Goal: Task Accomplishment & Management: Complete application form

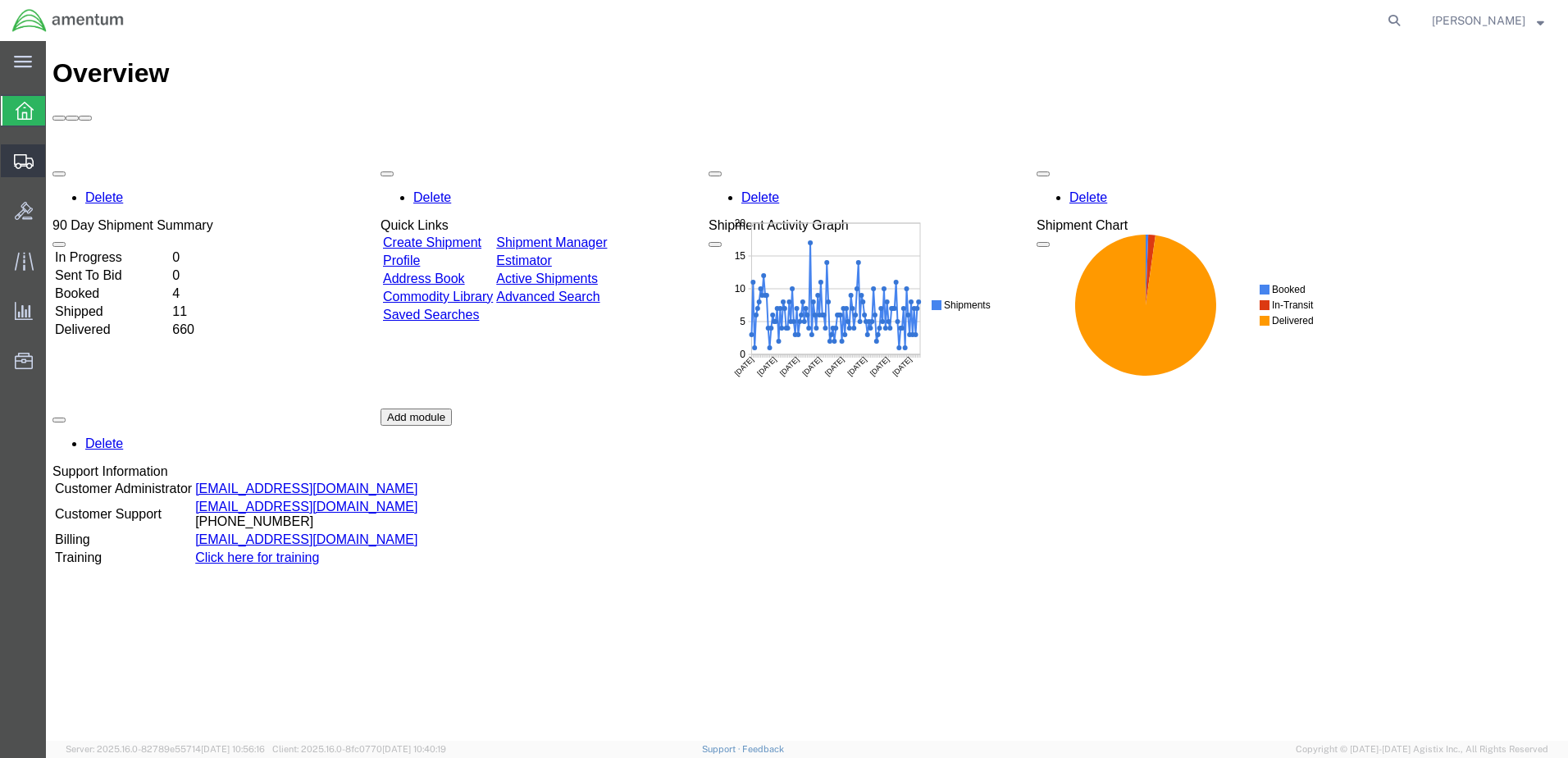
click at [0, 0] on span "Create Shipment" at bounding box center [0, 0] width 0 height 0
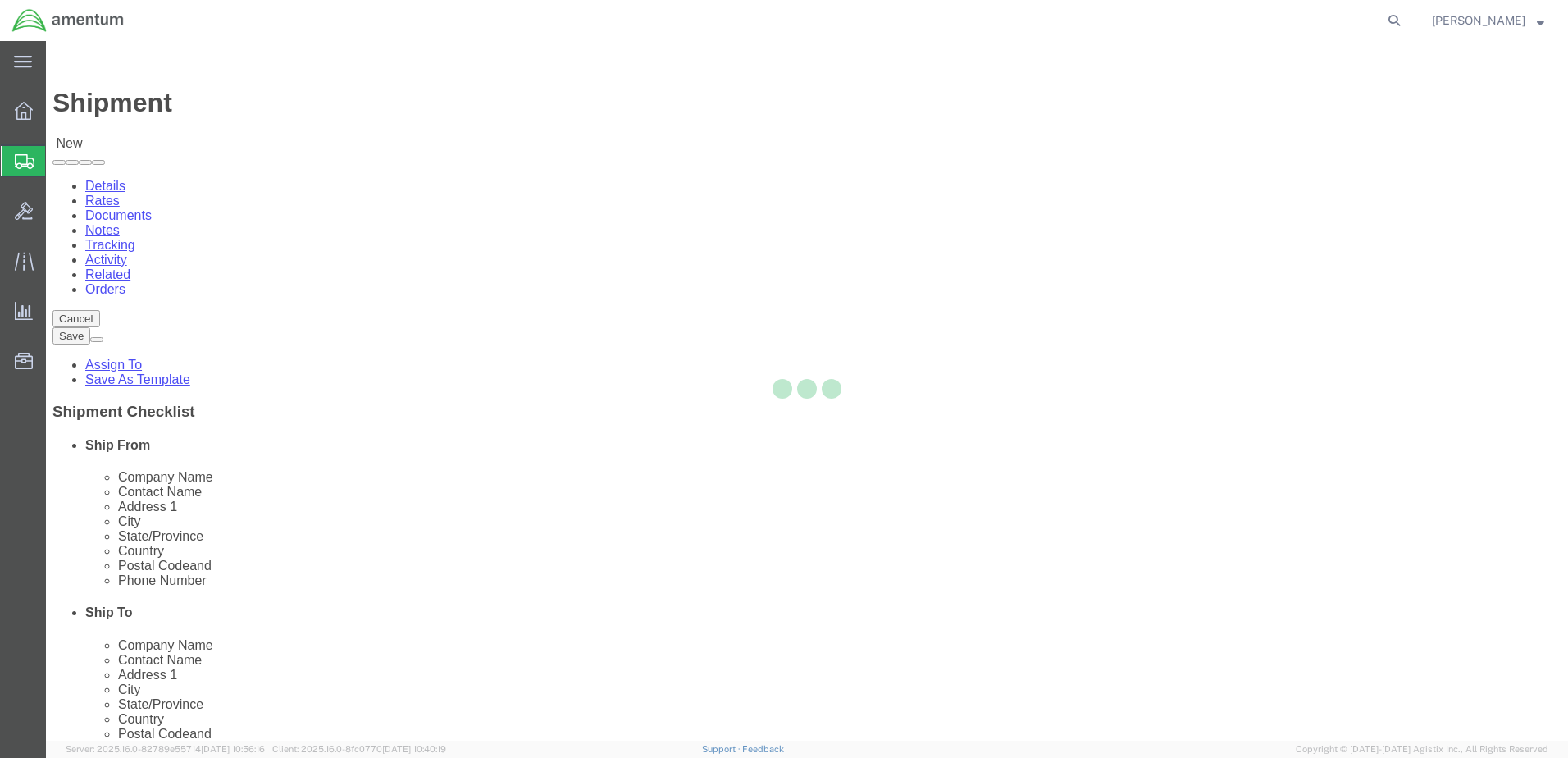
select select
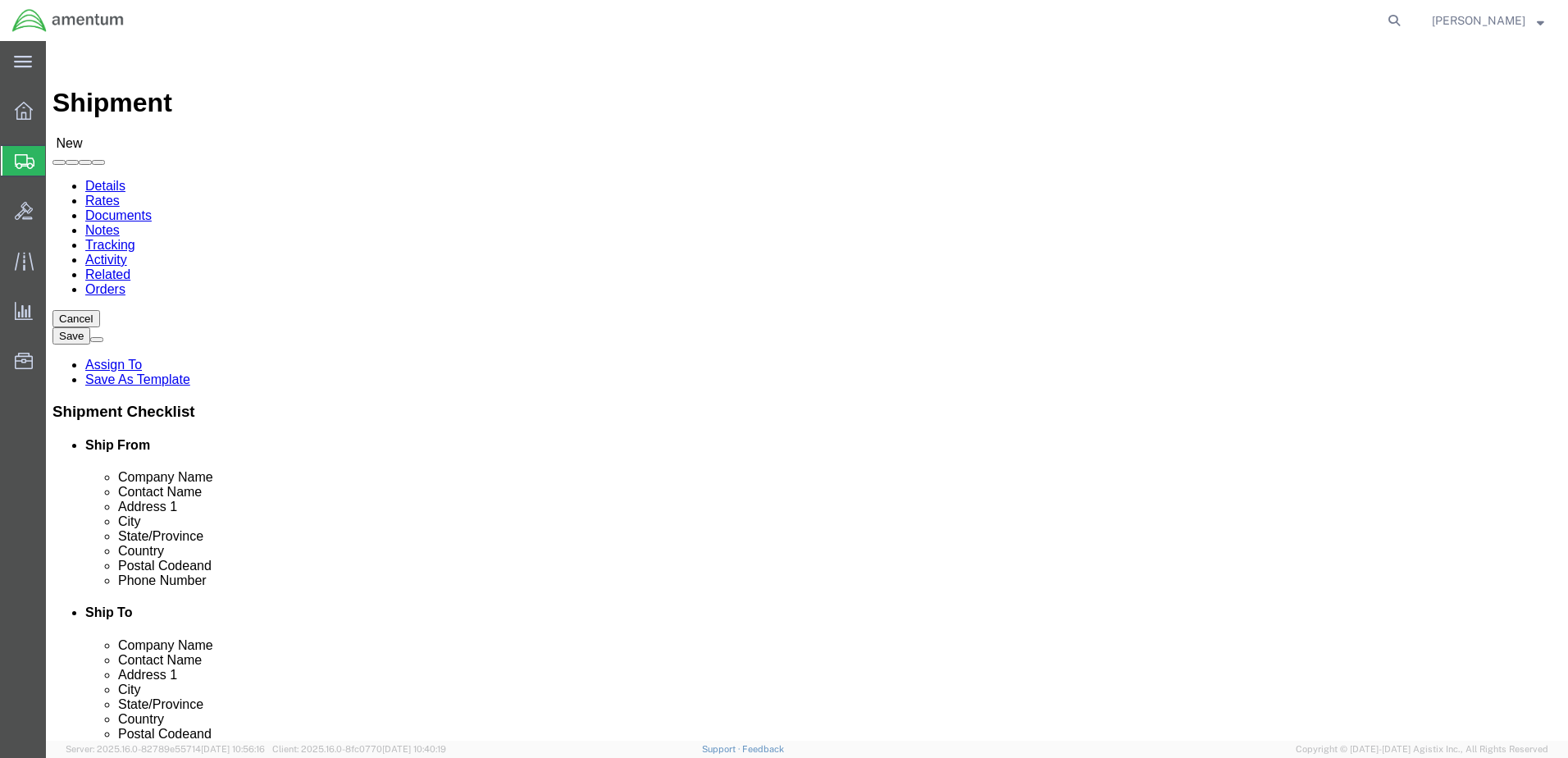
select select "MYPROFILE"
select select "CA"
type input "wsa"
select select "49914"
select select "[GEOGRAPHIC_DATA]"
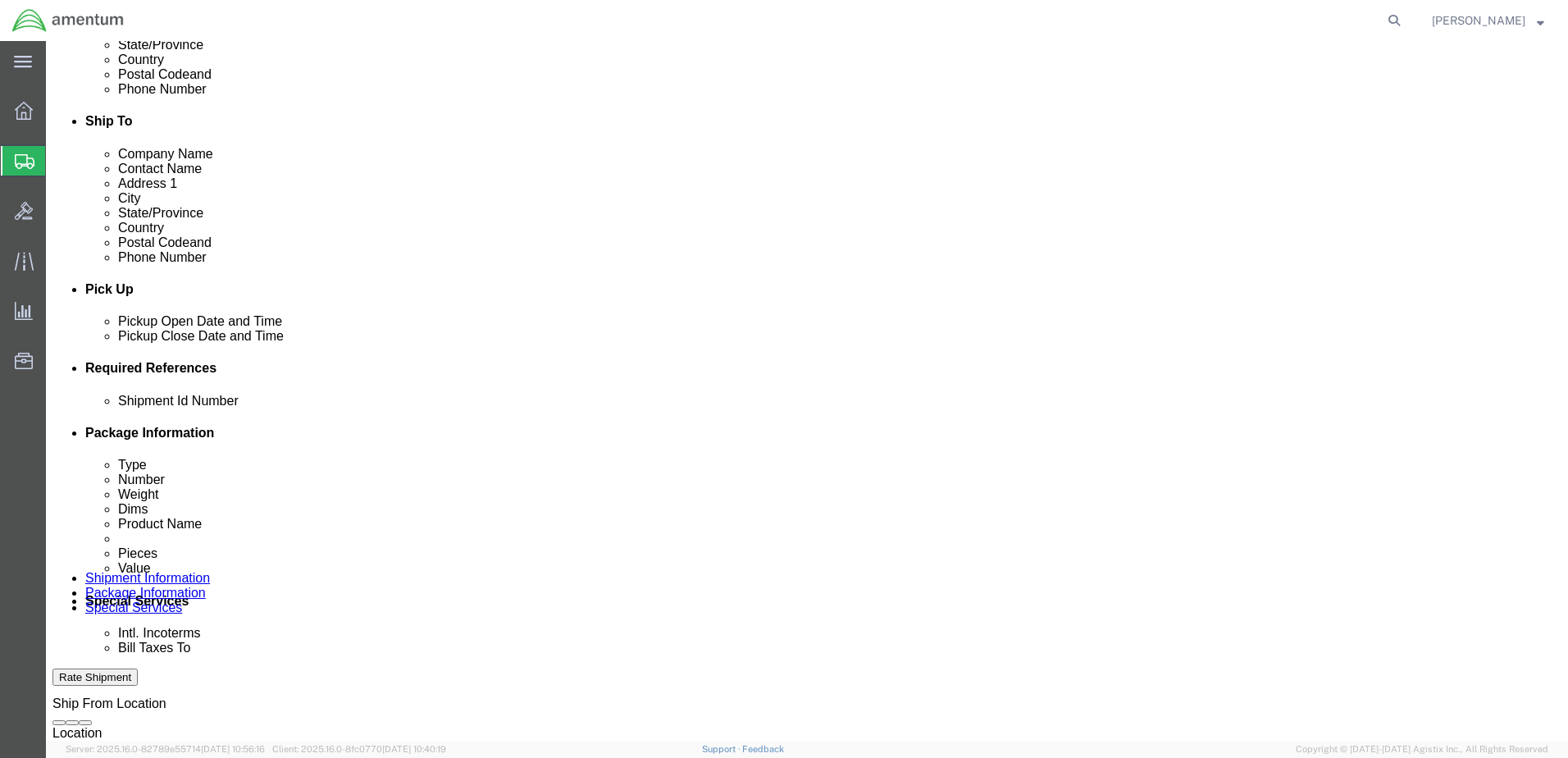
scroll to position [492, 0]
click button "Add reference"
paste input "323526"
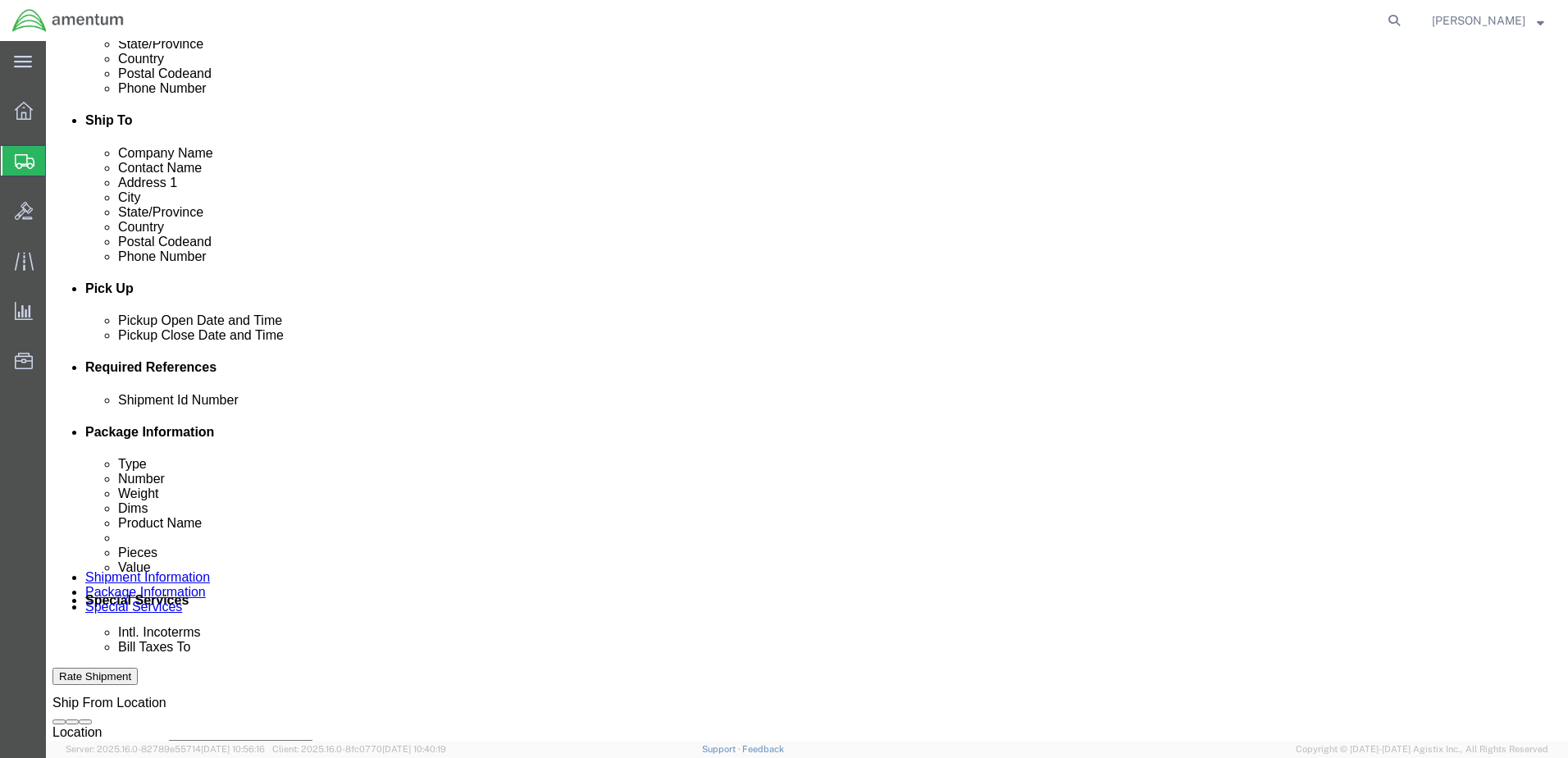
type input "323526"
paste input "323526"
type input "323526"
click select "Select Account Type Activity ID Airline Appointment Number ASN Batch Request # …"
select select "CUSTREF"
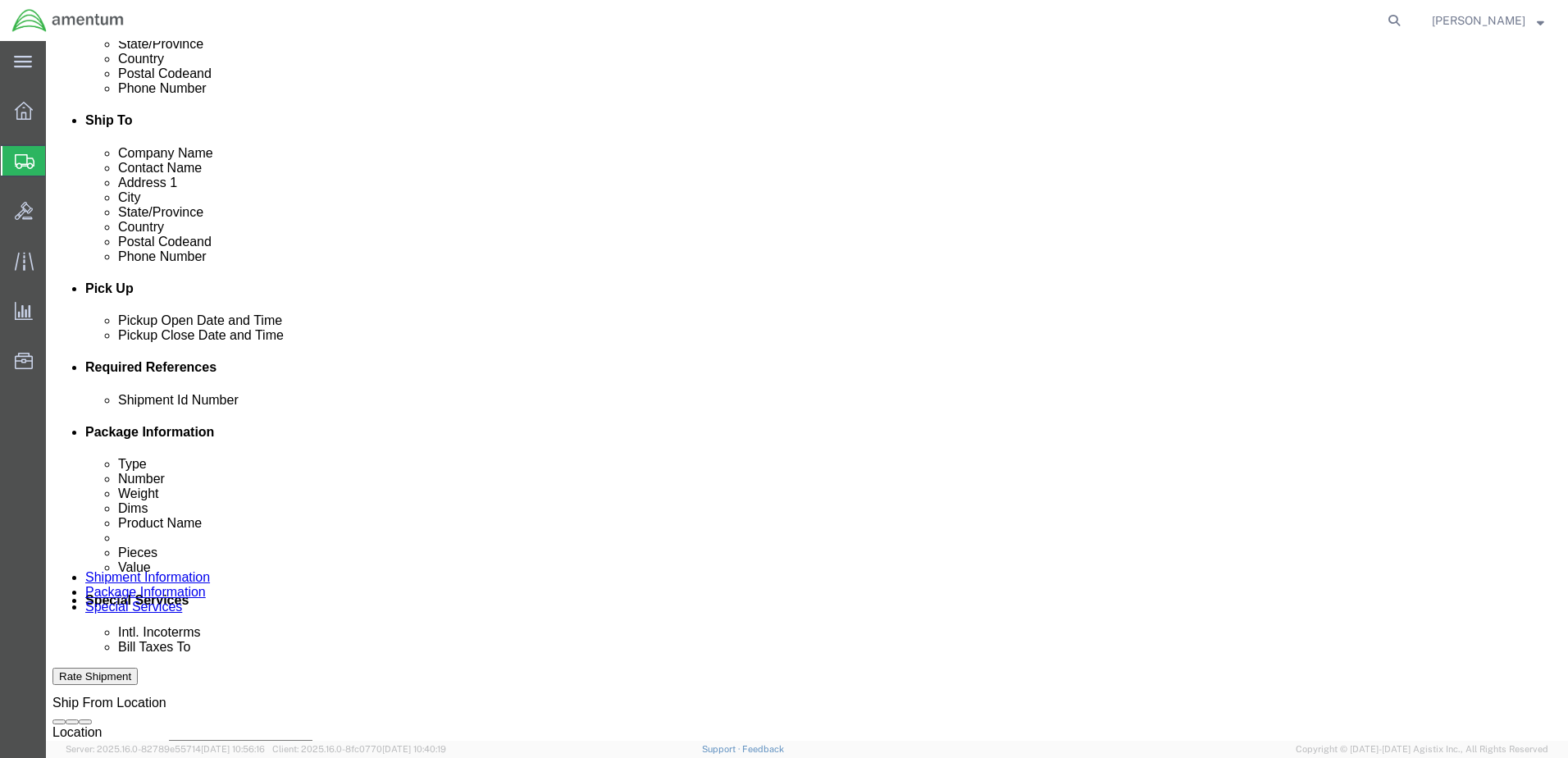
click select "Select Account Type Activity ID Airline Appointment Number ASN Batch Request # …"
select select "DEPT"
click select "Select Account Type Activity ID Airline Appointment Number ASN Batch Request # …"
click input "text"
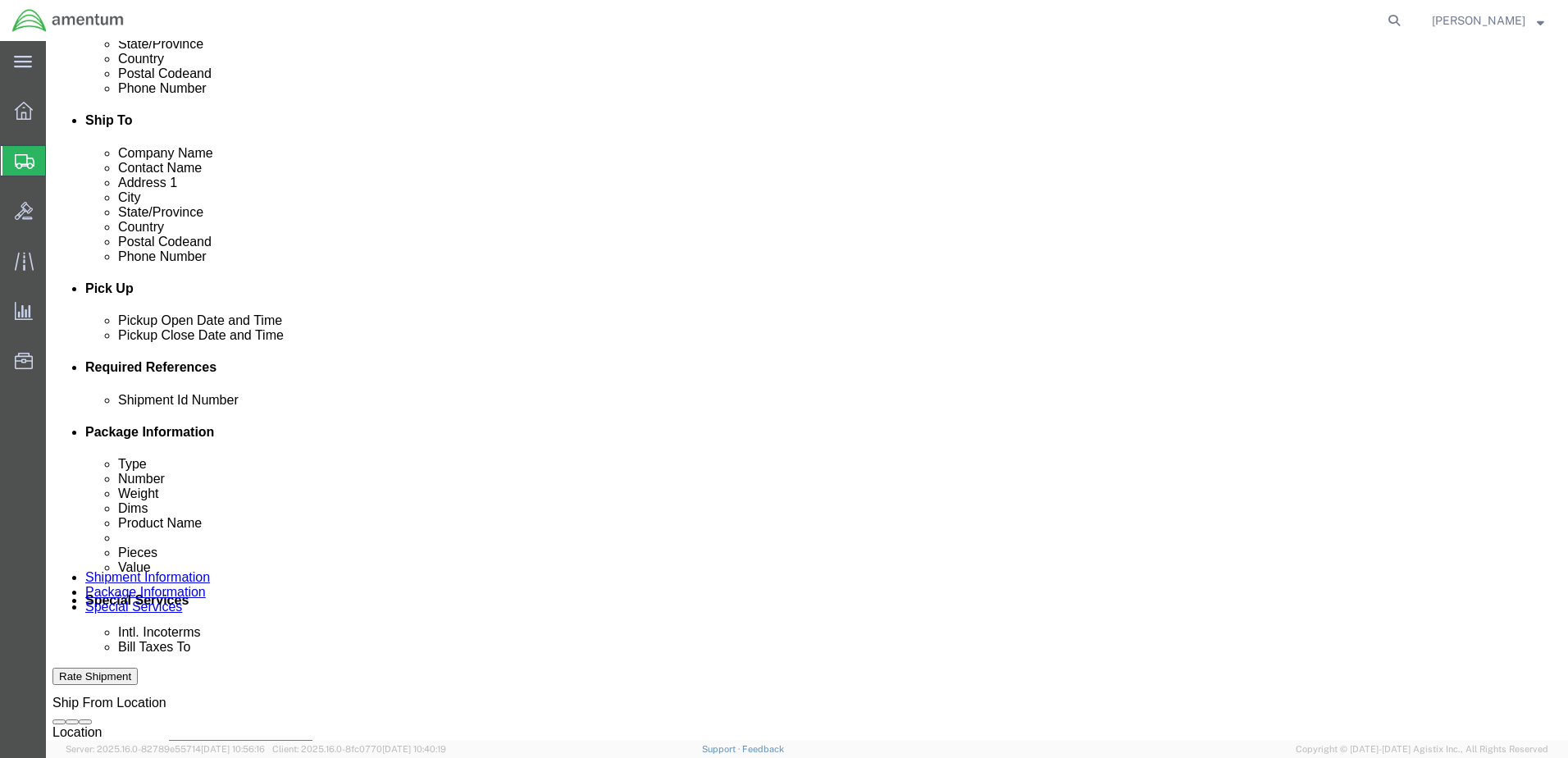
type input "CBP"
click select "Select Account Type Activity ID Airline Appointment Number ASN Batch Request # …"
select select "PROJNUM"
click select "Select Account Type Activity ID Airline Appointment Number ASN Batch Request # …"
paste input "AME-2025-IP01-FO013-2219-NAMC-Z000"
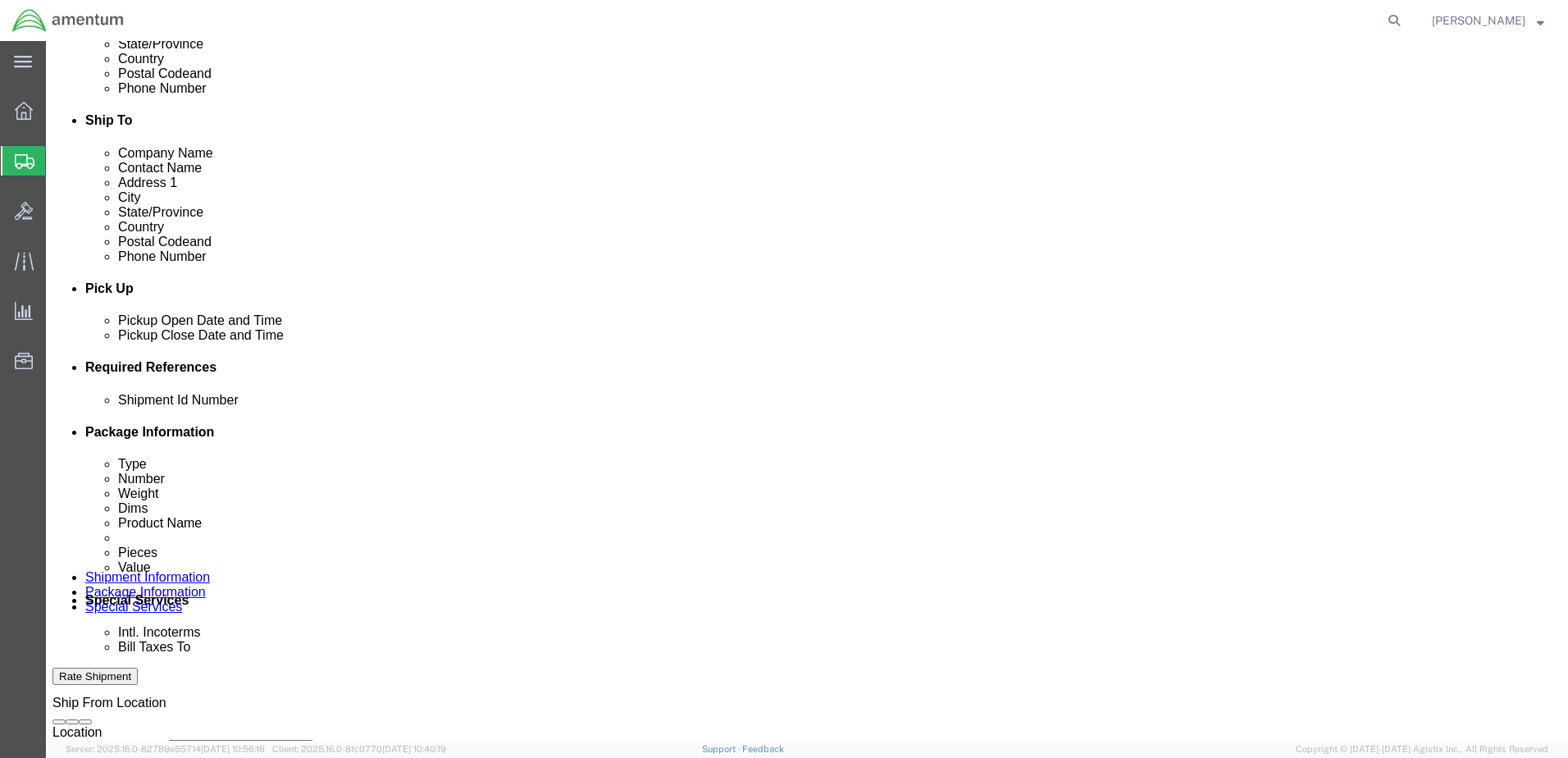
scroll to position [0, 86]
type input "AME-2025-IP01-FO013-2219-NAMC-Z000"
click div "Shipment Id Number 323526 Select Account Type Activity ID Airline Appointment N…"
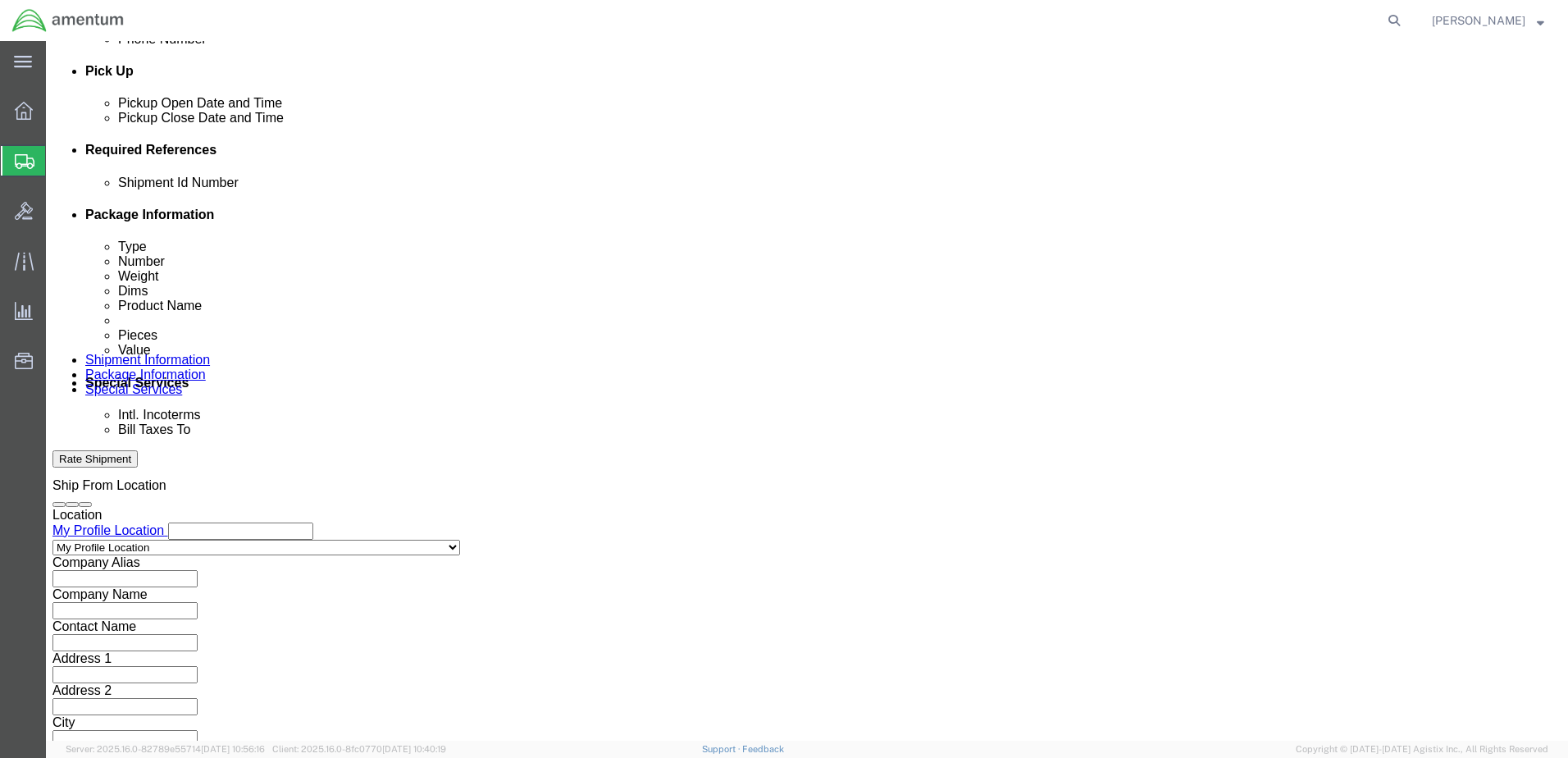
scroll to position [740, 0]
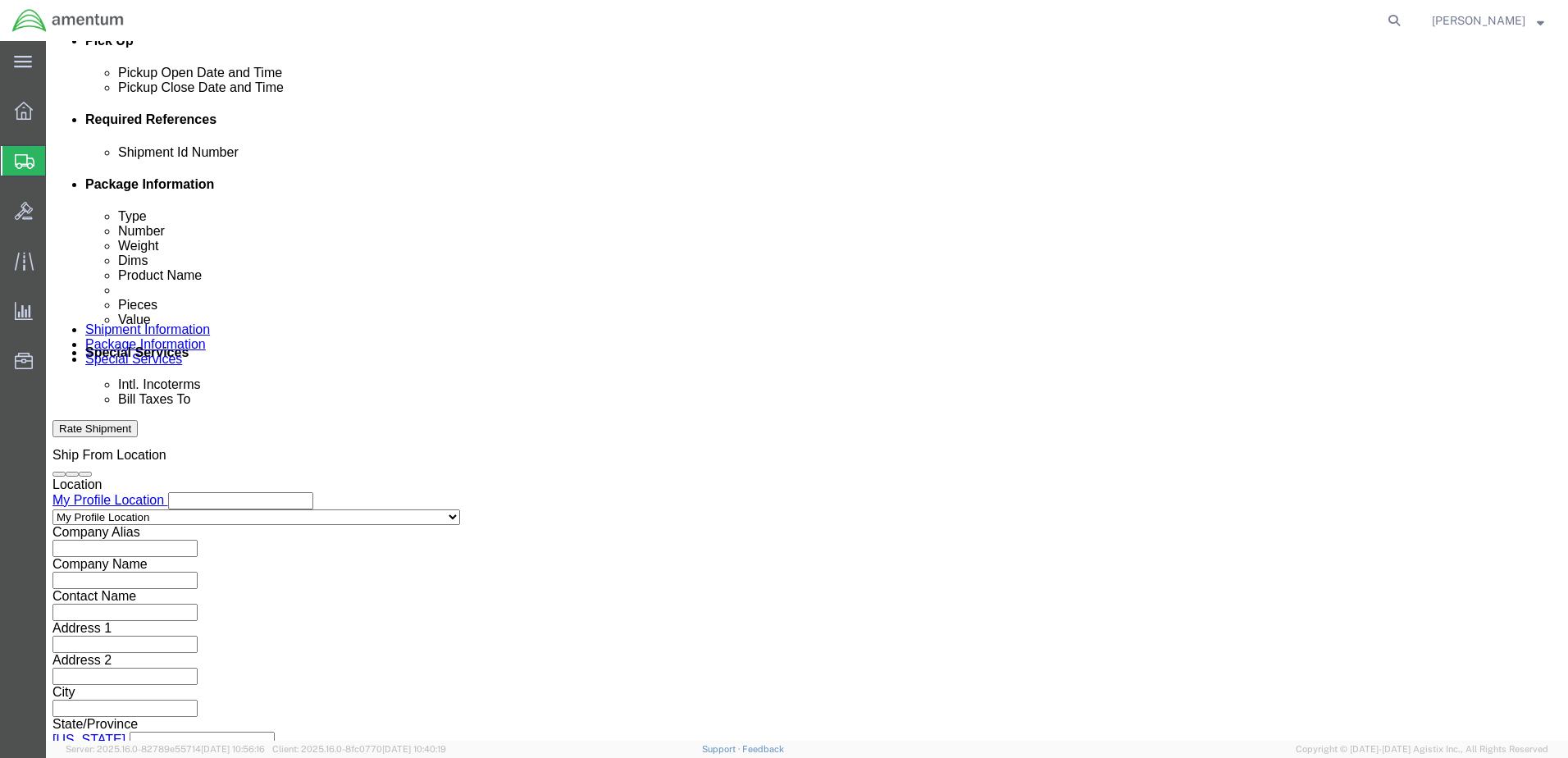
click button "Continue"
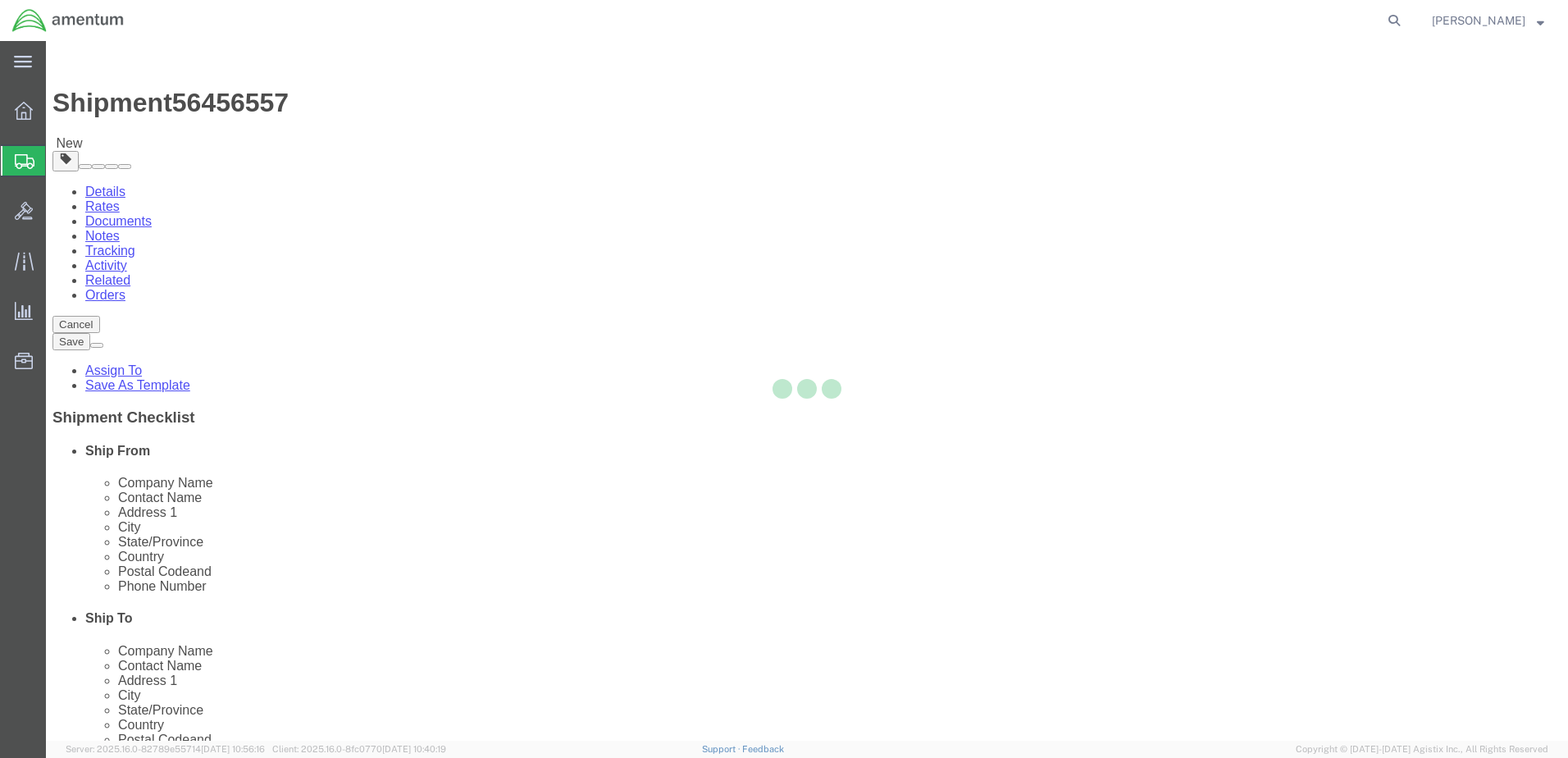
select select "CBOX"
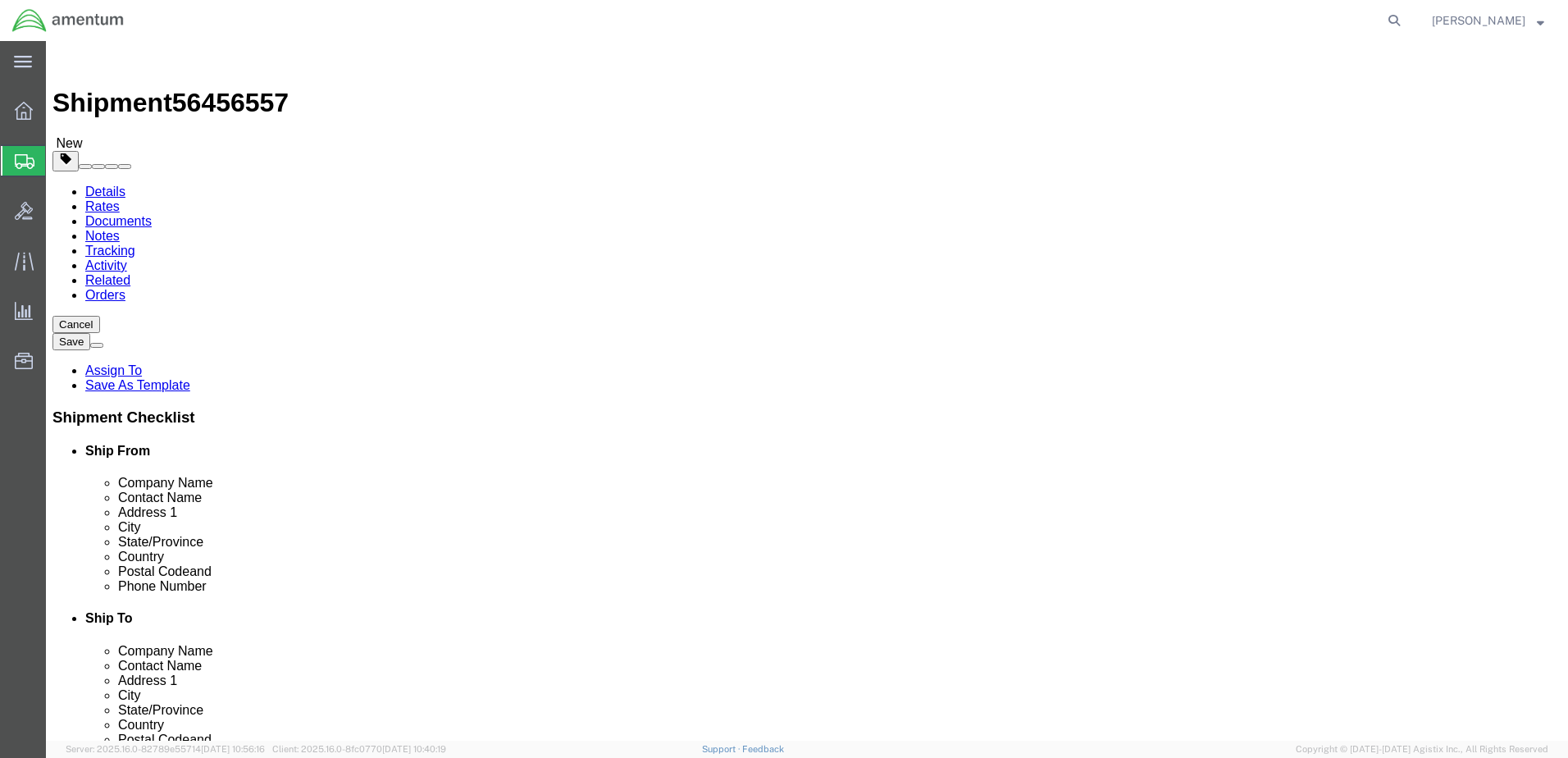
click input "text"
type input "18"
type input "19"
drag, startPoint x: 260, startPoint y: 382, endPoint x: 204, endPoint y: 378, distance: 56.1
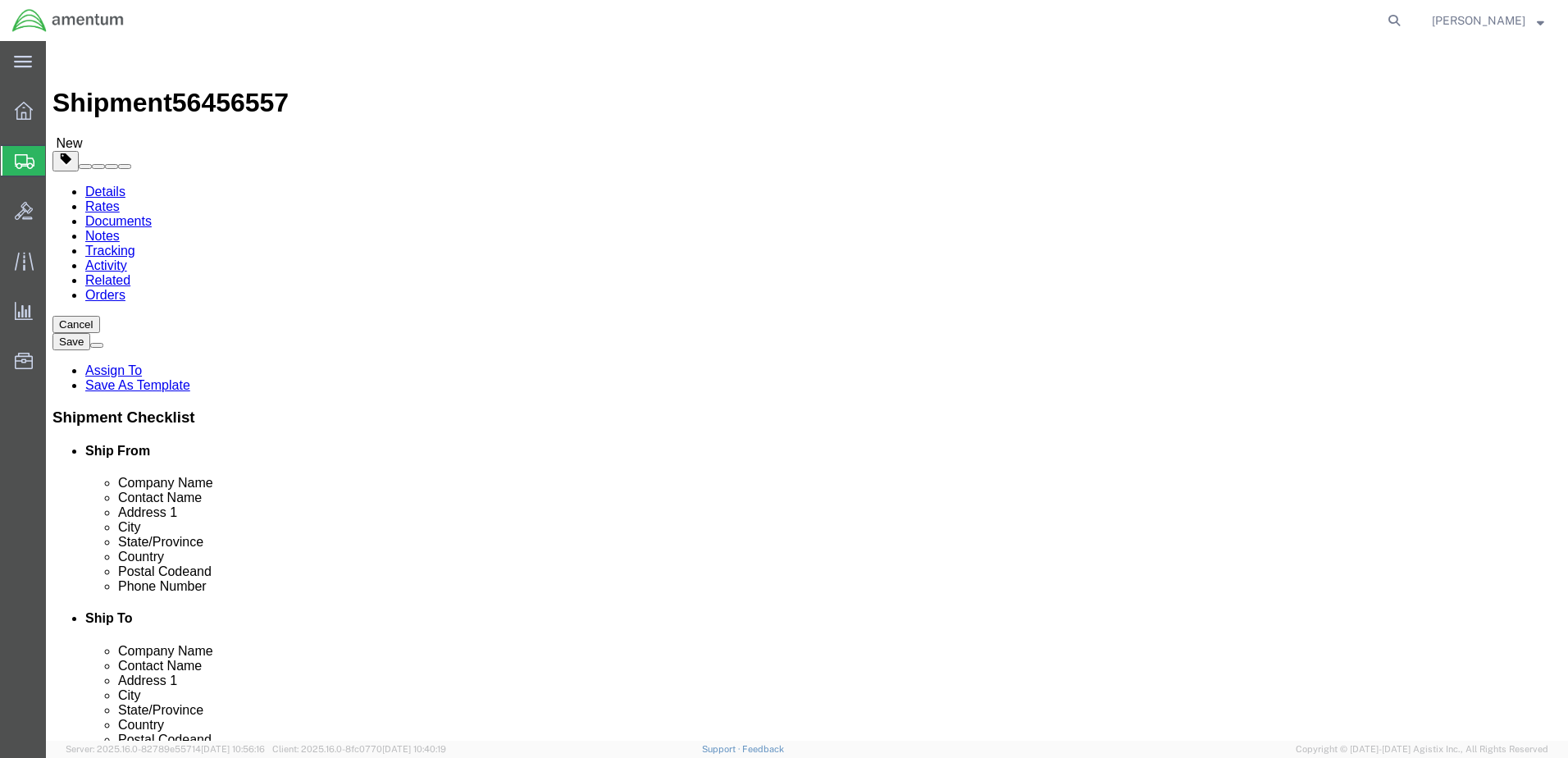
click div "Weight 0.00 Select kgs lbs Ship. t°"
type input "41.00"
click link "Add Content"
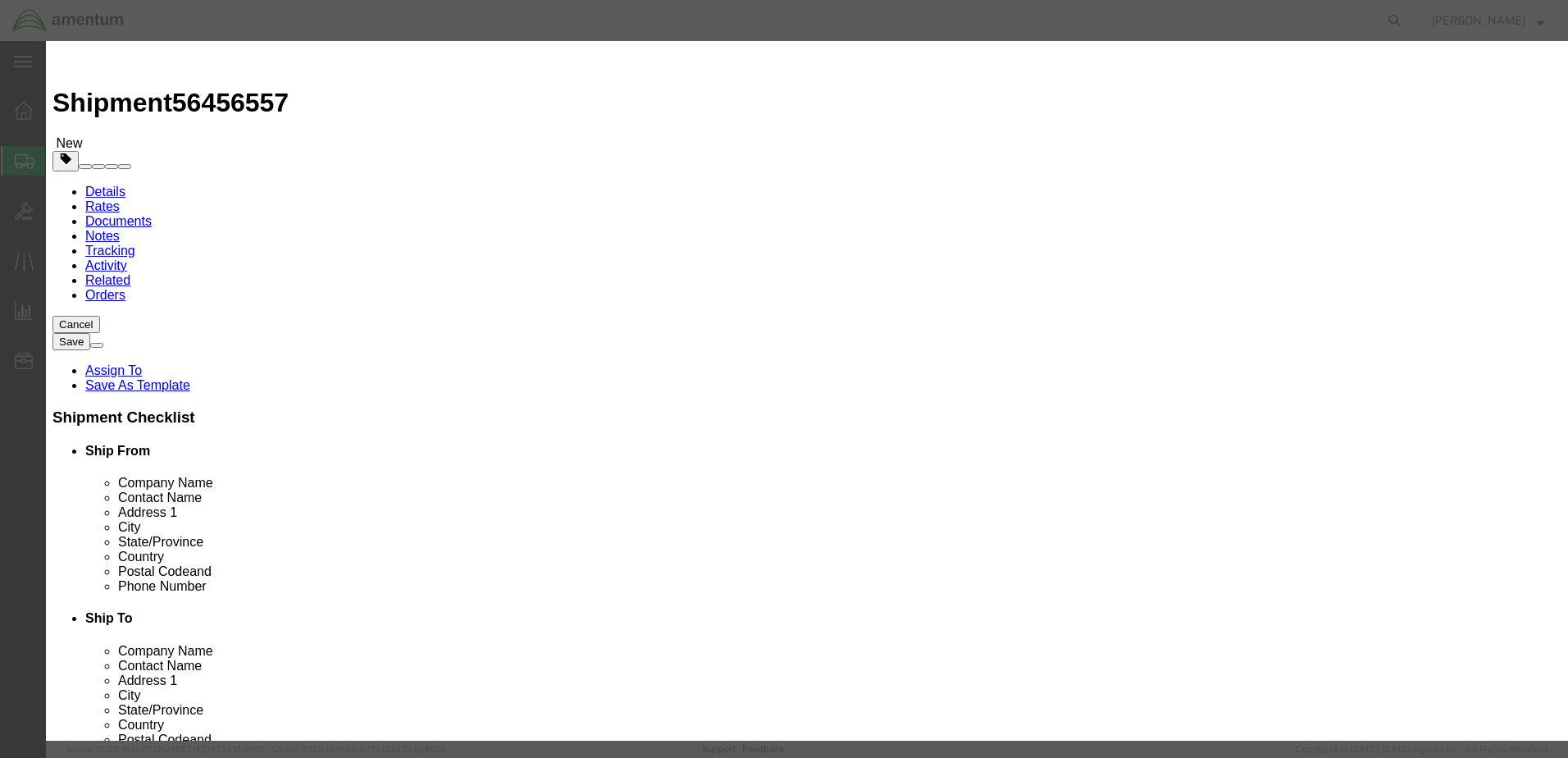
click input "text"
type input "Life Raft"
select select "US"
drag, startPoint x: 509, startPoint y: 160, endPoint x: 463, endPoint y: 156, distance: 46.2
click div "0"
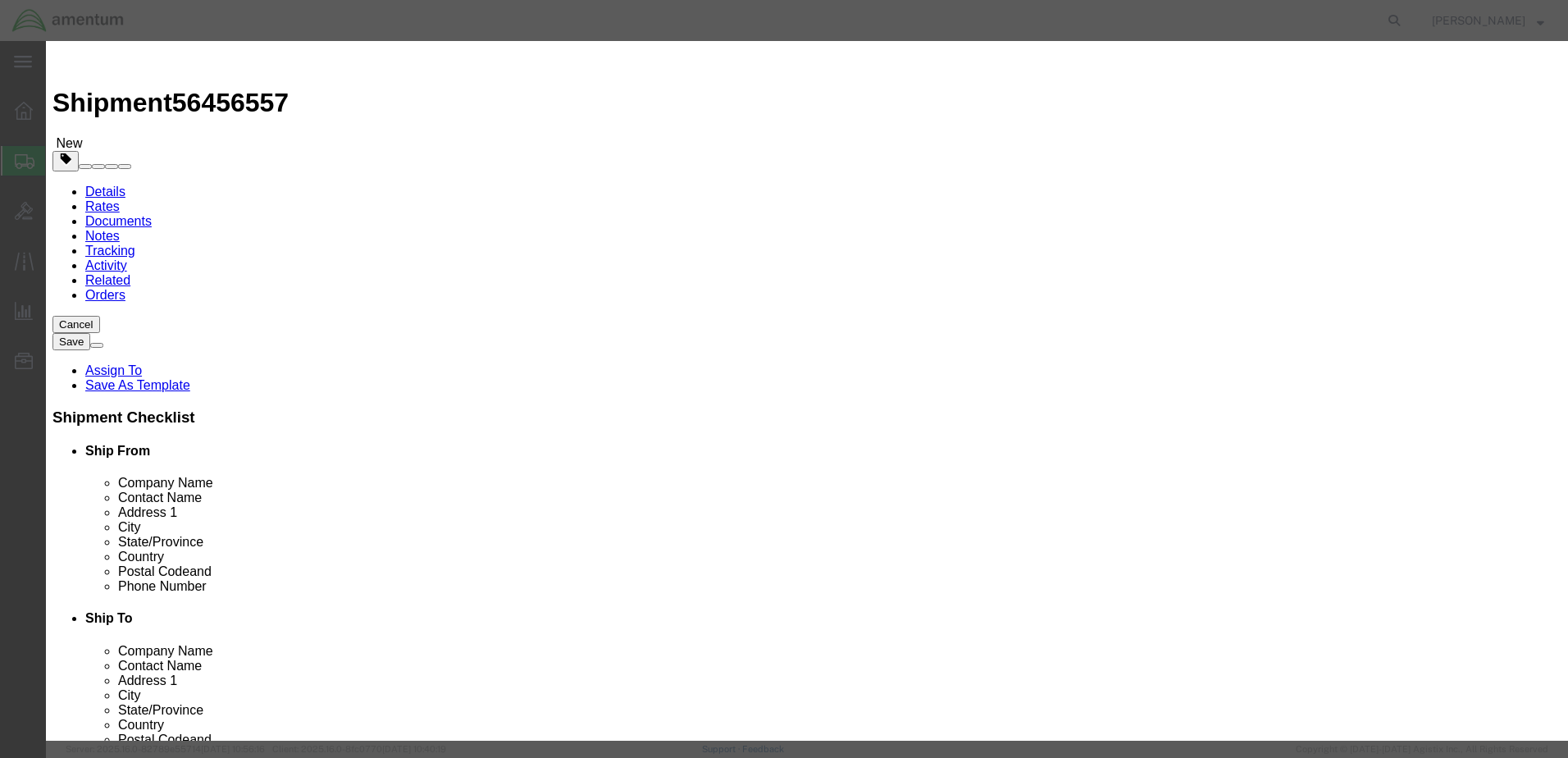
type input "1"
click input "text"
type input "25000.00"
click input "checkbox"
checkbox input "true"
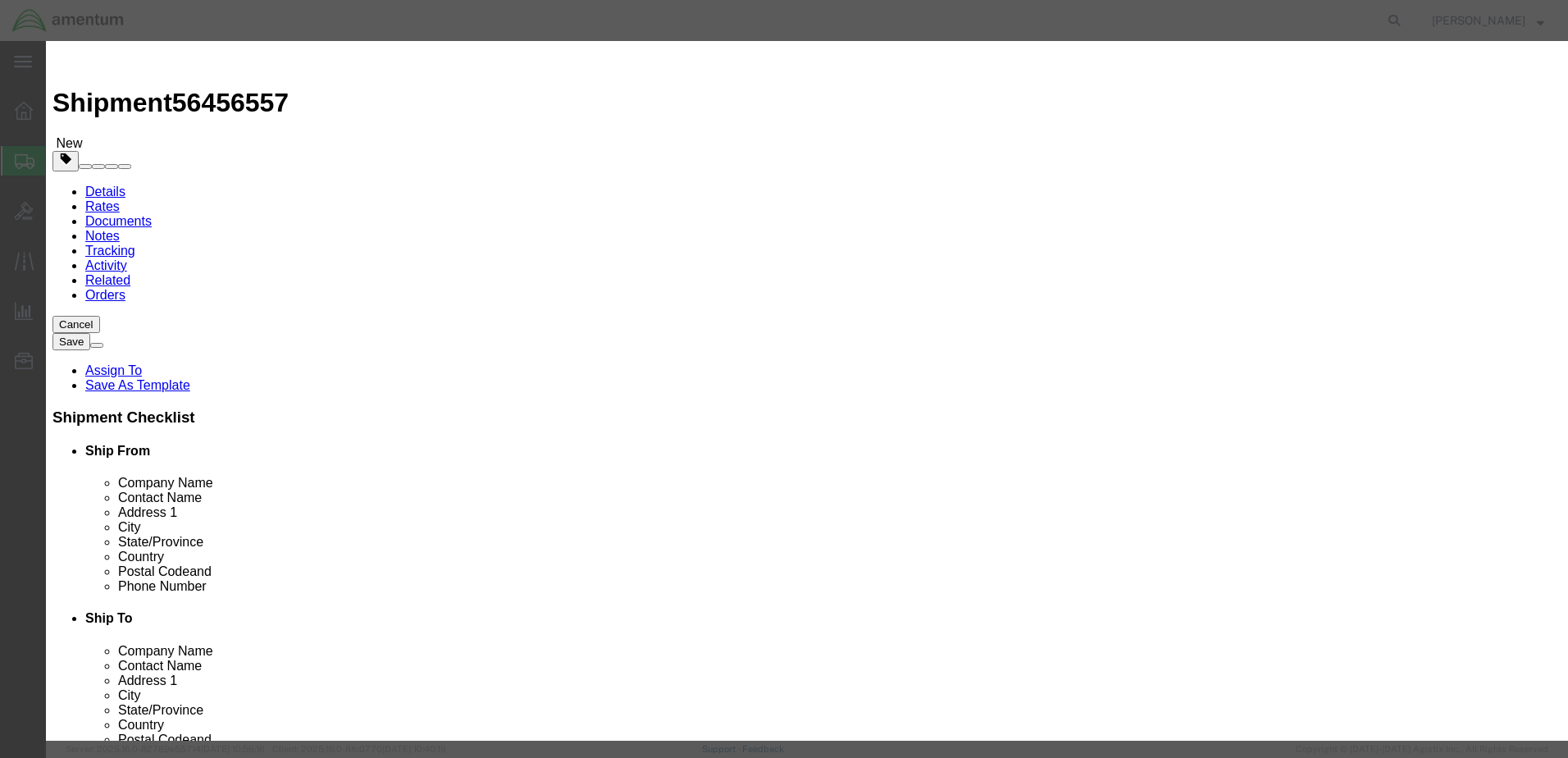
scroll to position [388, 0]
click input "text"
type input "3072"
drag, startPoint x: 553, startPoint y: 205, endPoint x: 493, endPoint y: 203, distance: 60.0
click div "Proper Shipping Name 3072"
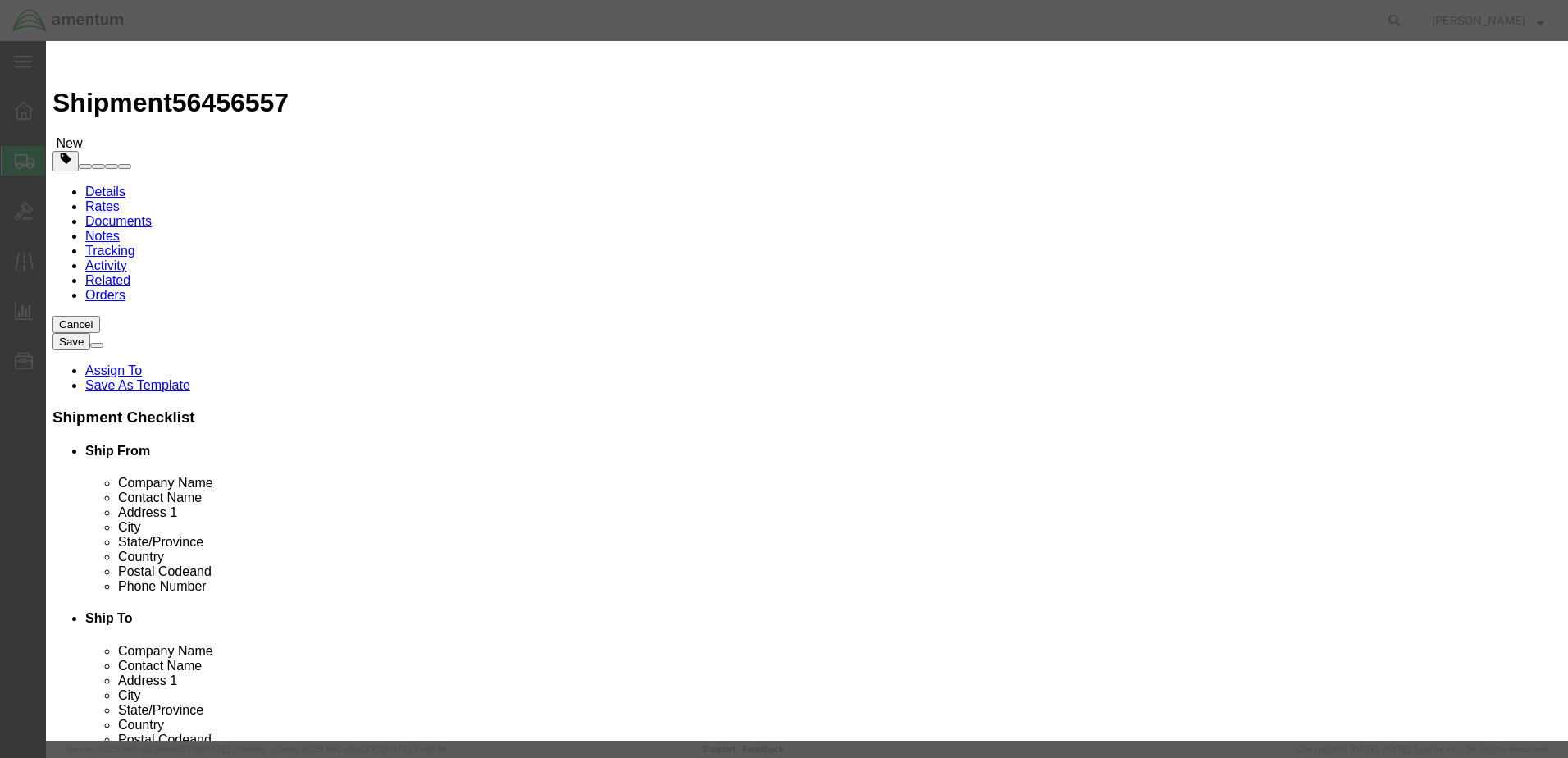
scroll to position [432, 0]
click input "text"
click input "Proper Shipping Name : This field is required."
click input "3072"
drag, startPoint x: 557, startPoint y: 231, endPoint x: 478, endPoint y: 228, distance: 79.1
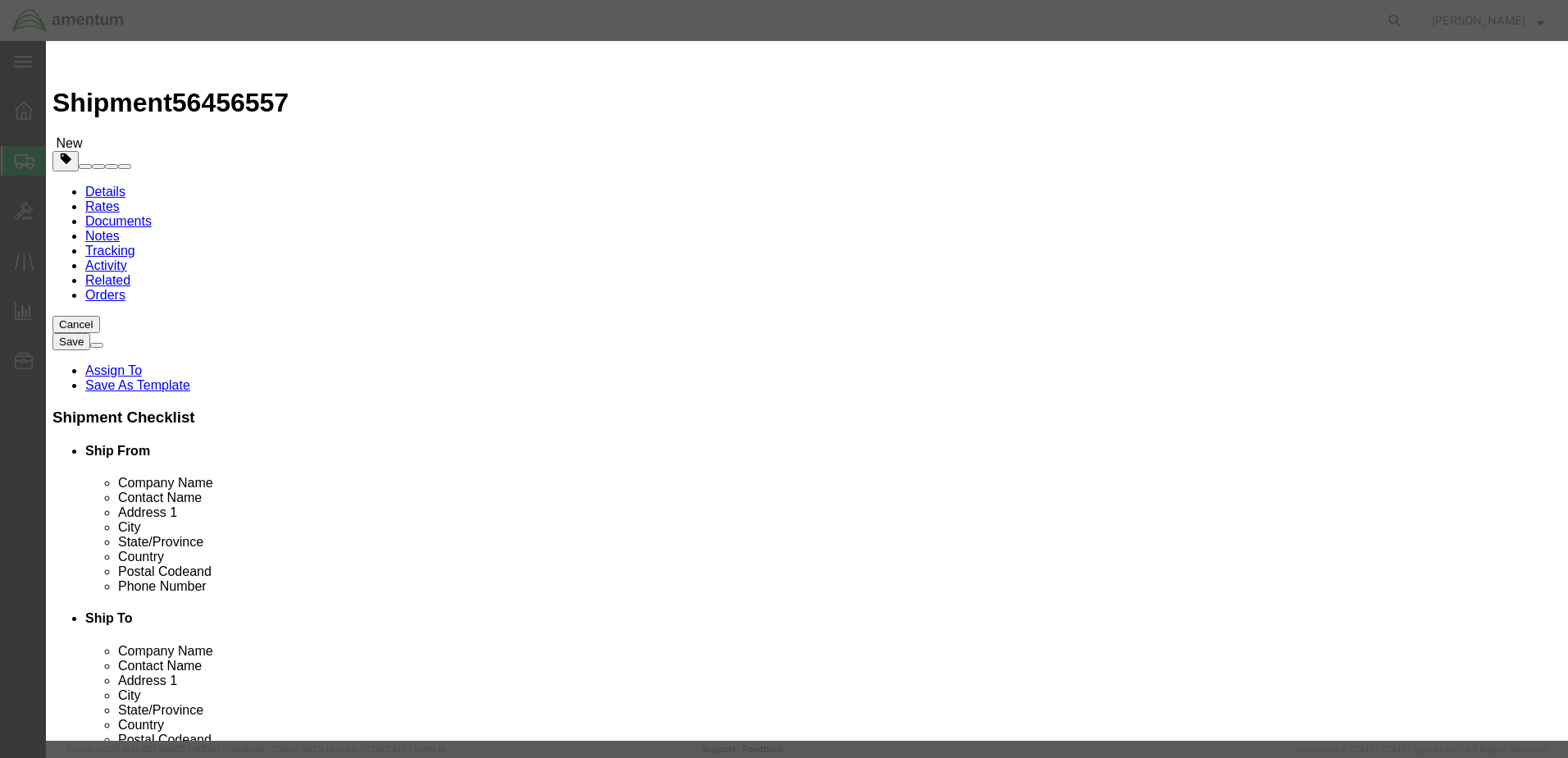
click div "UN # 3072 0"
type input "2990"
click input "Proper Shipping Name : This field is required."
type input "Life-saving appliances, self-inflating (LIFE-RAFT)"
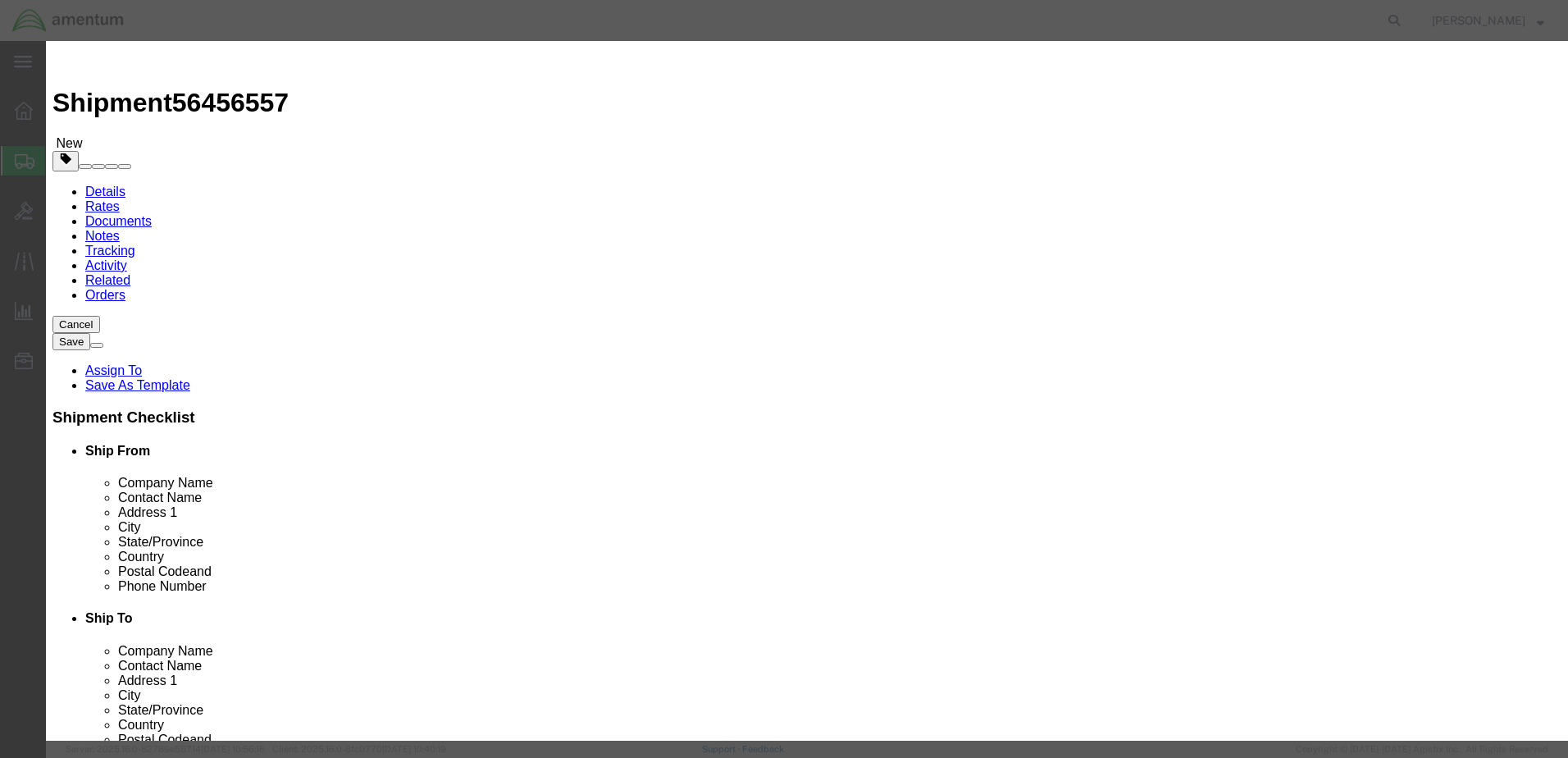
click select "Select 1 Explosive 1.1 Explosive 1.2 Explosive 1.3 Explosive 1.4 Explosive 1.5 …"
select select "9 Miscellaneous"
click select "Select 1 Explosive 1.1 Explosive 1.2 Explosive 1.3 Explosive 1.4 Explosive 1.5 …"
click input "text"
type input "1.0"
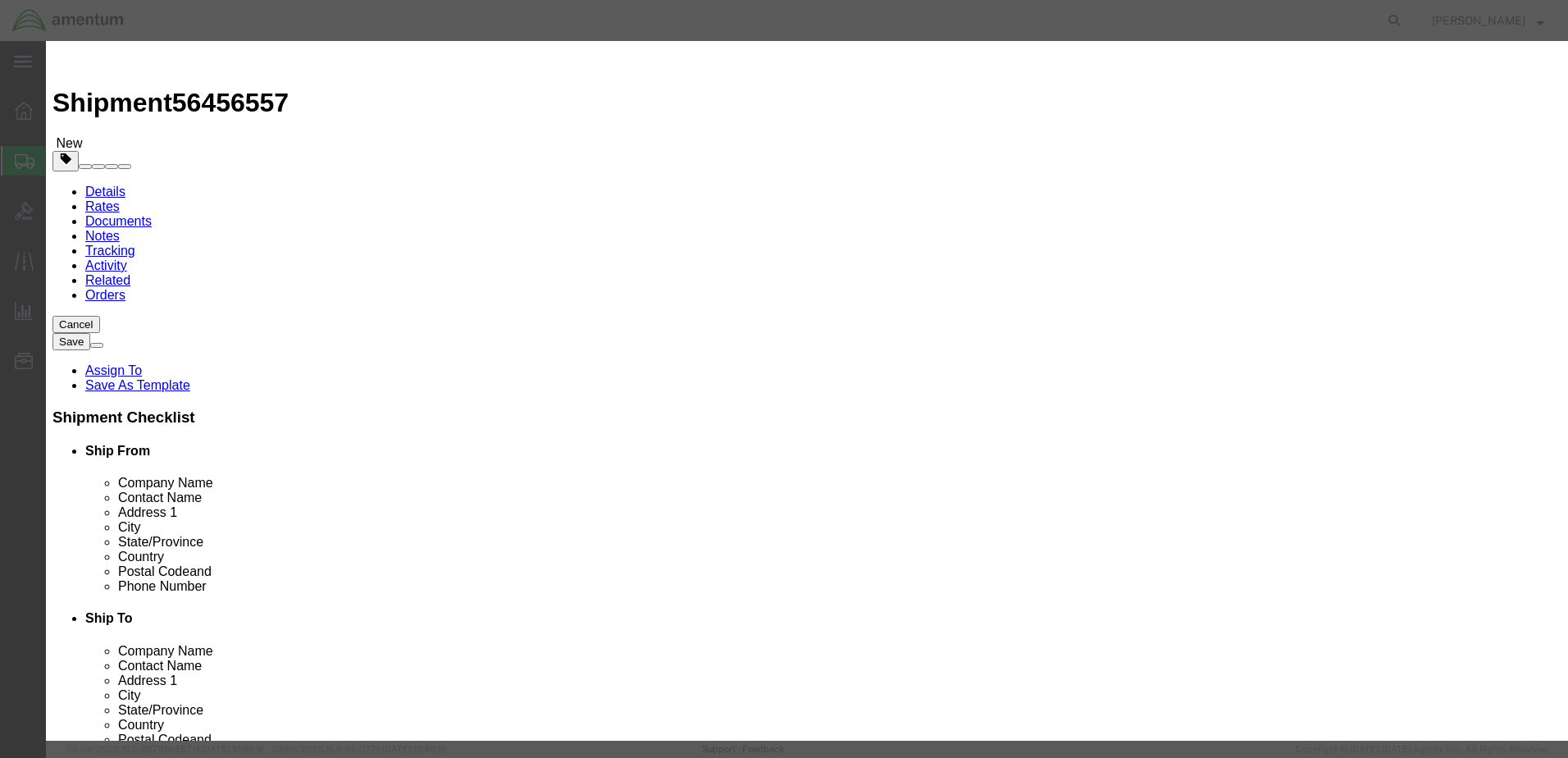
click div "EX/HC# Expiration Notes Company Name Contact Name Phone Number Limited Qty Radi…"
click input "text"
type input "Amentum"
type input "[PERSON_NAME]"
click input "9516530602"
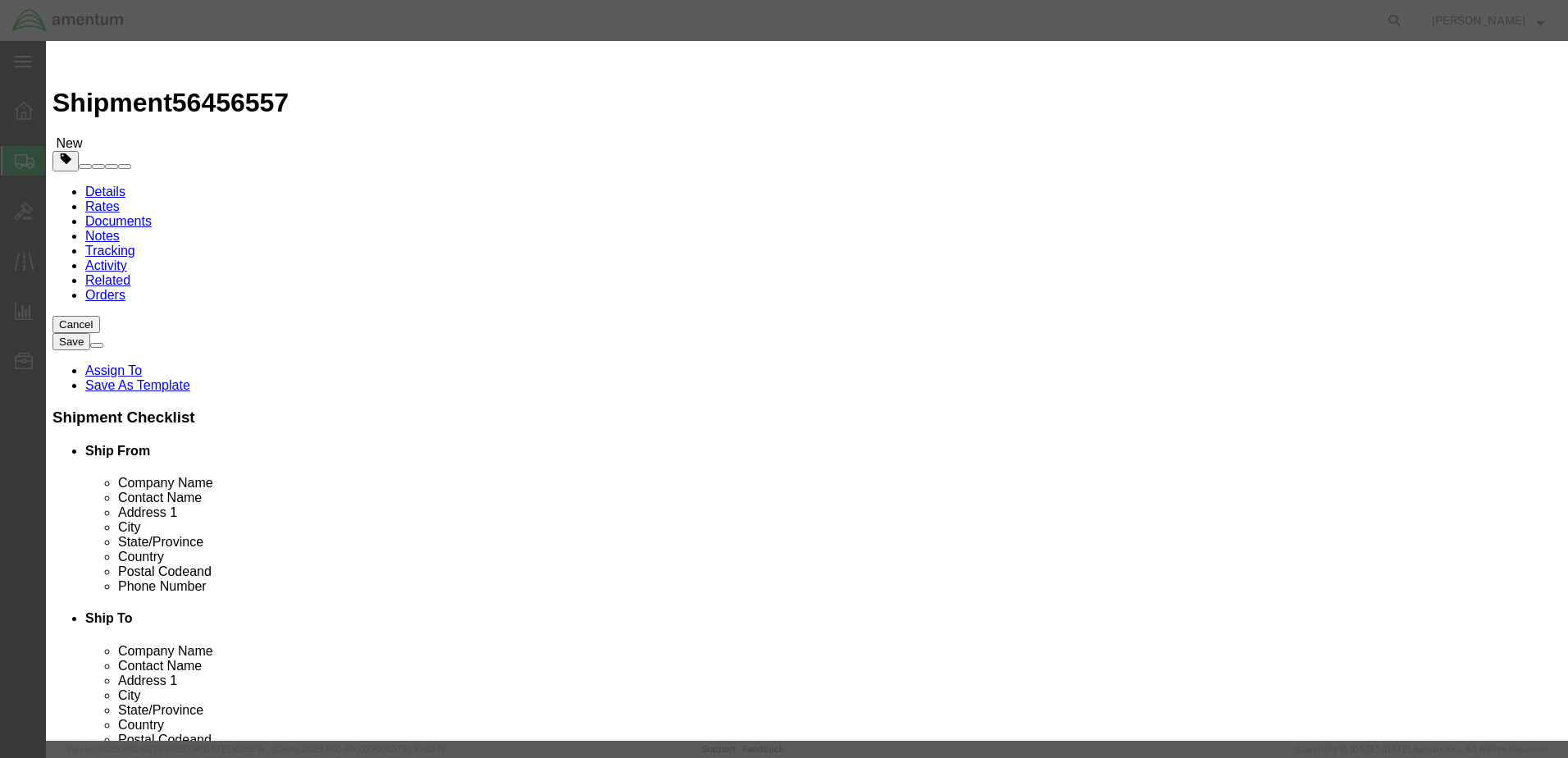
drag, startPoint x: 1049, startPoint y: 370, endPoint x: 975, endPoint y: 372, distance: 74.0
click input "9516530602"
type input "[PHONE_NUMBER]"
click input "text"
click label "NEW/NEQ"
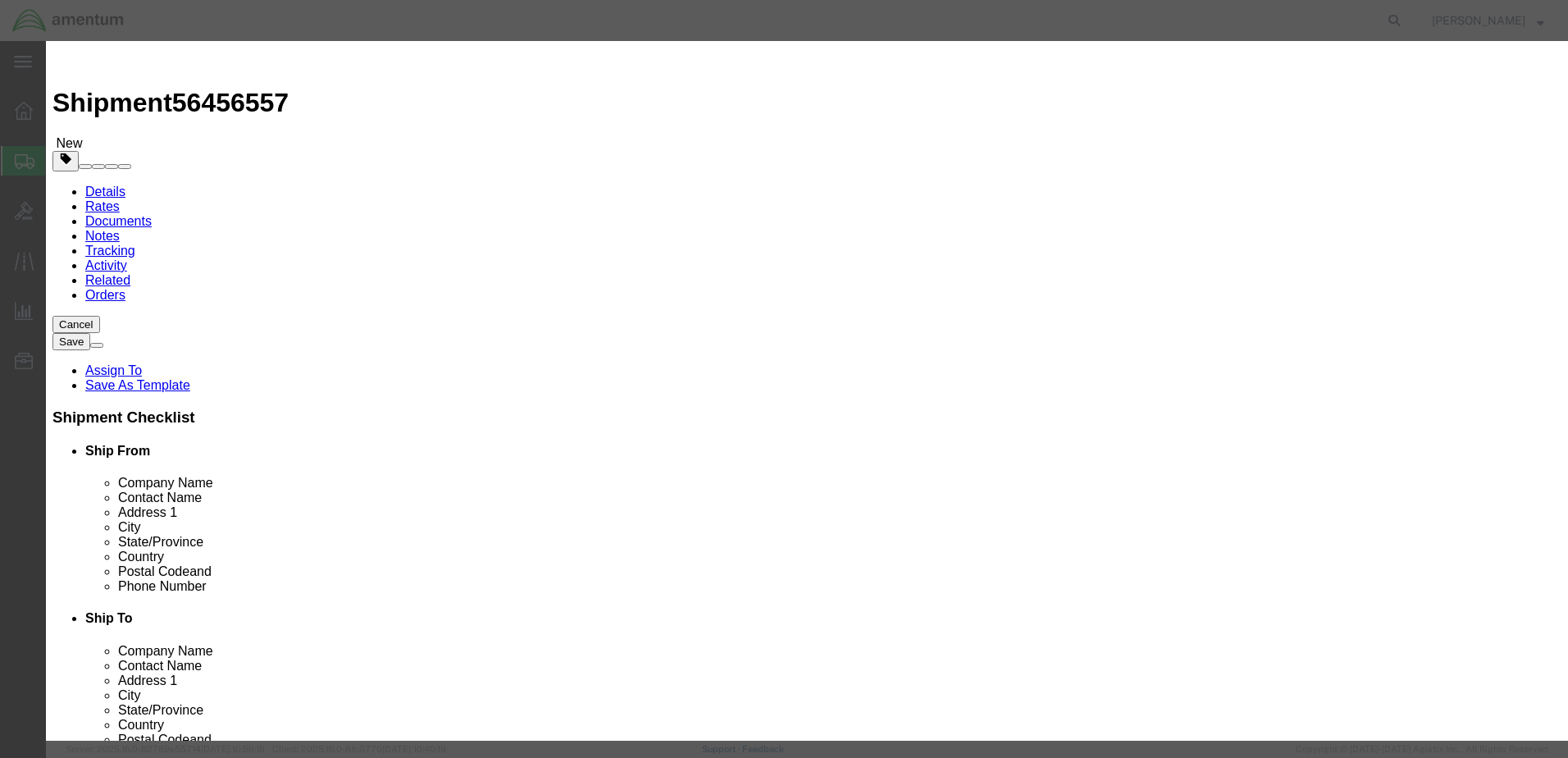
click icon
click input "text"
type input "16.4"
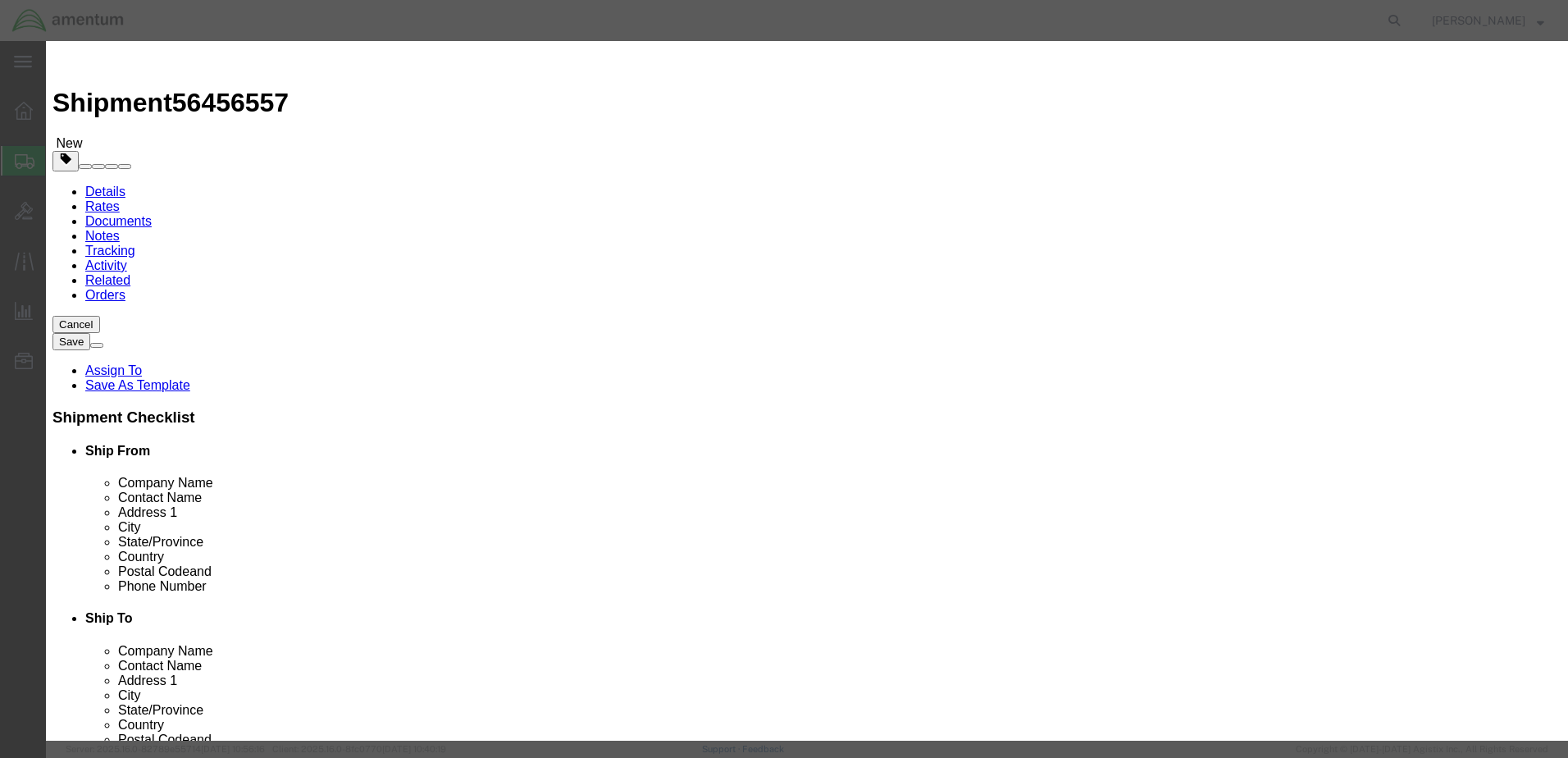
click select "Select curies gallons kgs lbs liters milliliters"
select select "KGS"
click select "Select curies gallons kgs lbs liters milliliters"
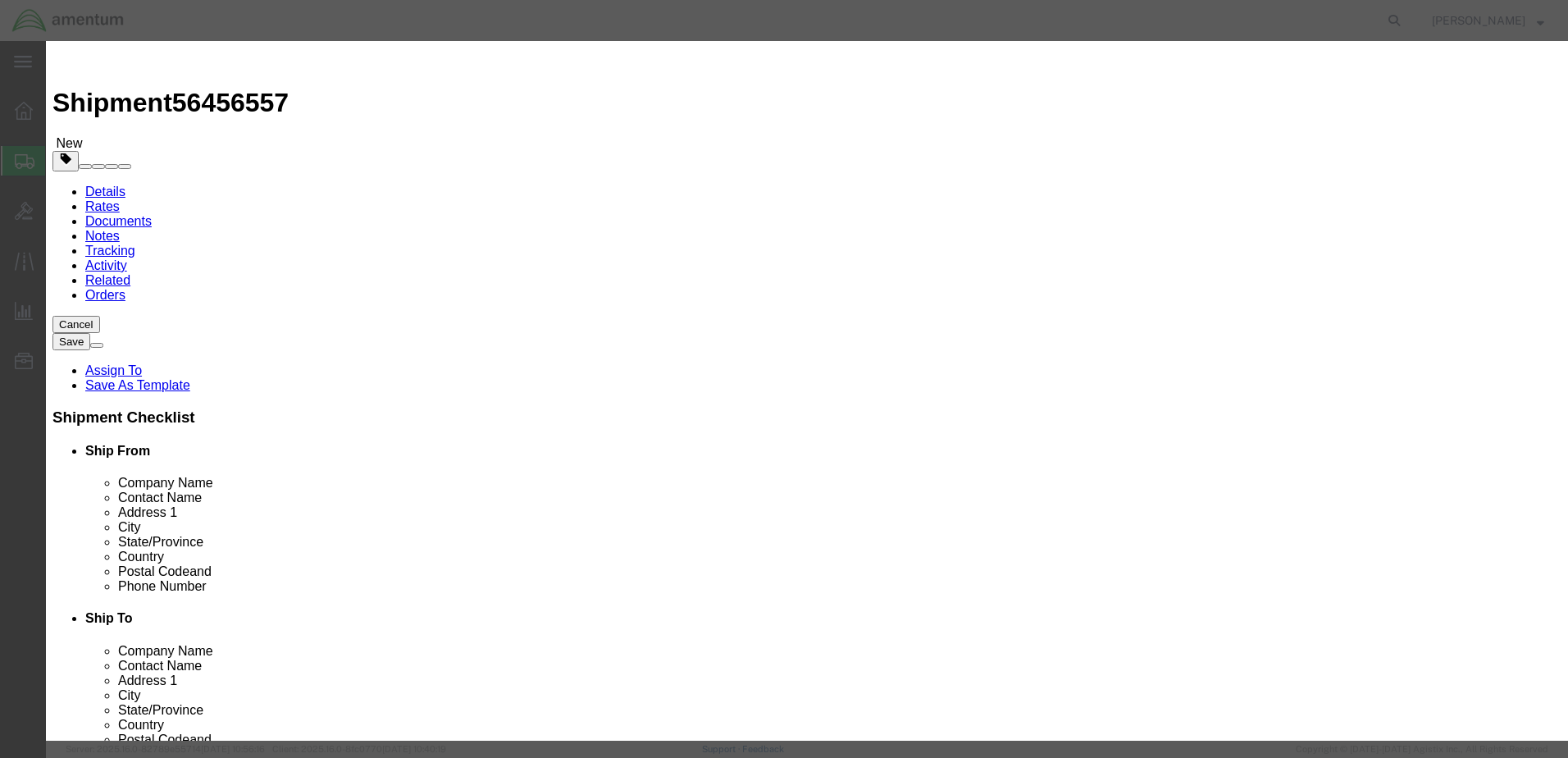
click button "Save & Close"
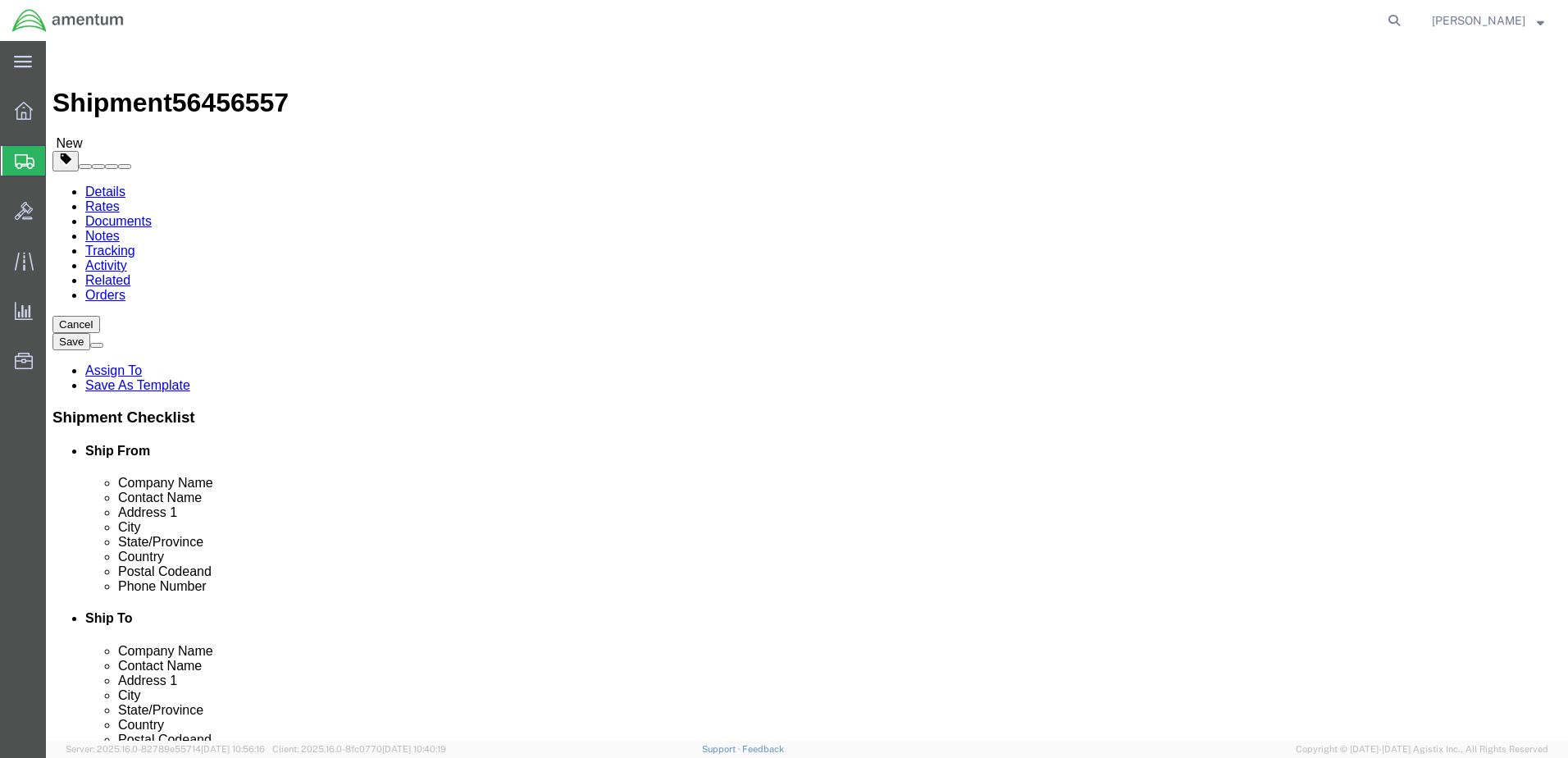
click button "Rate Shipment"
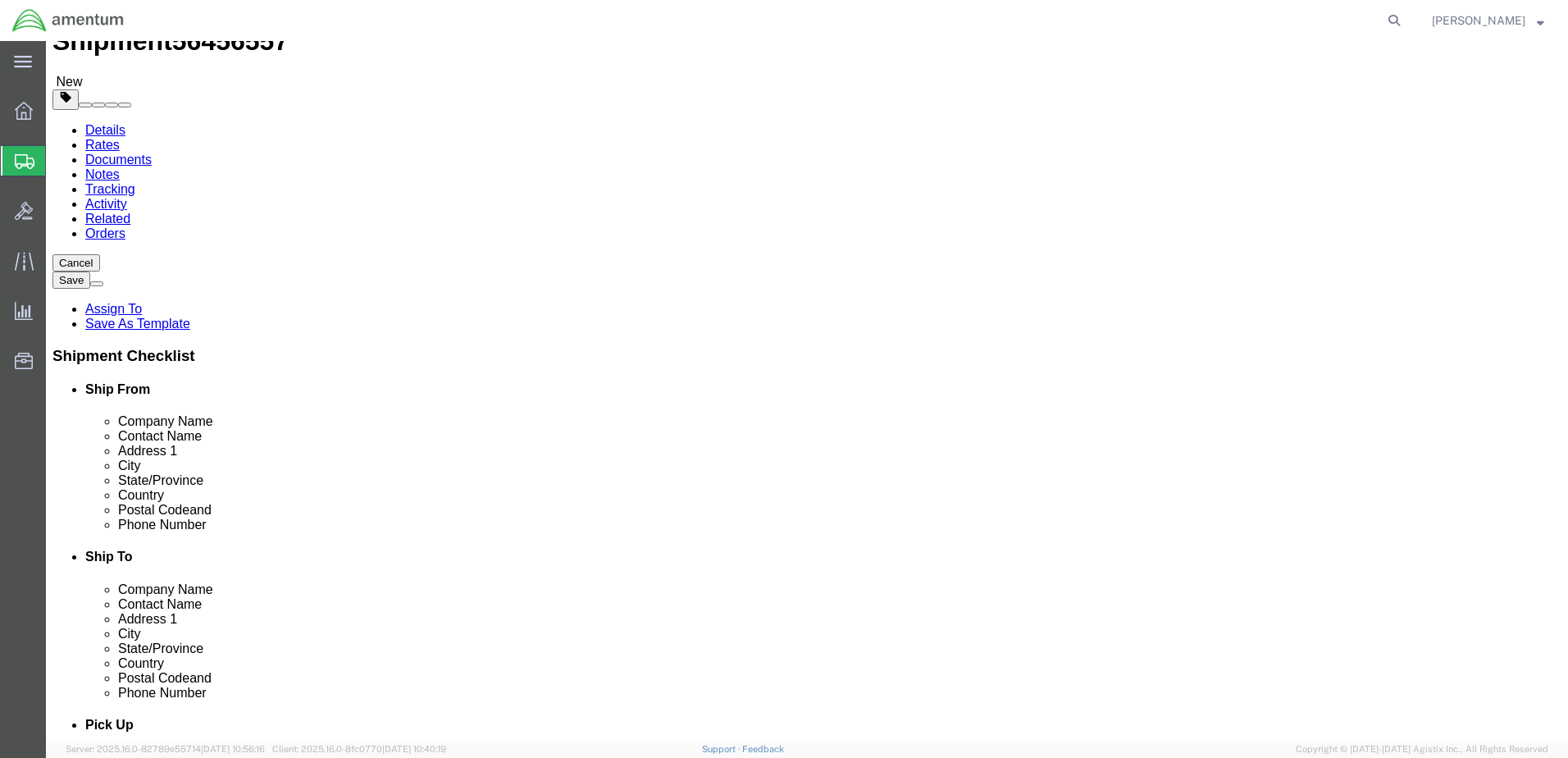
scroll to position [74, 0]
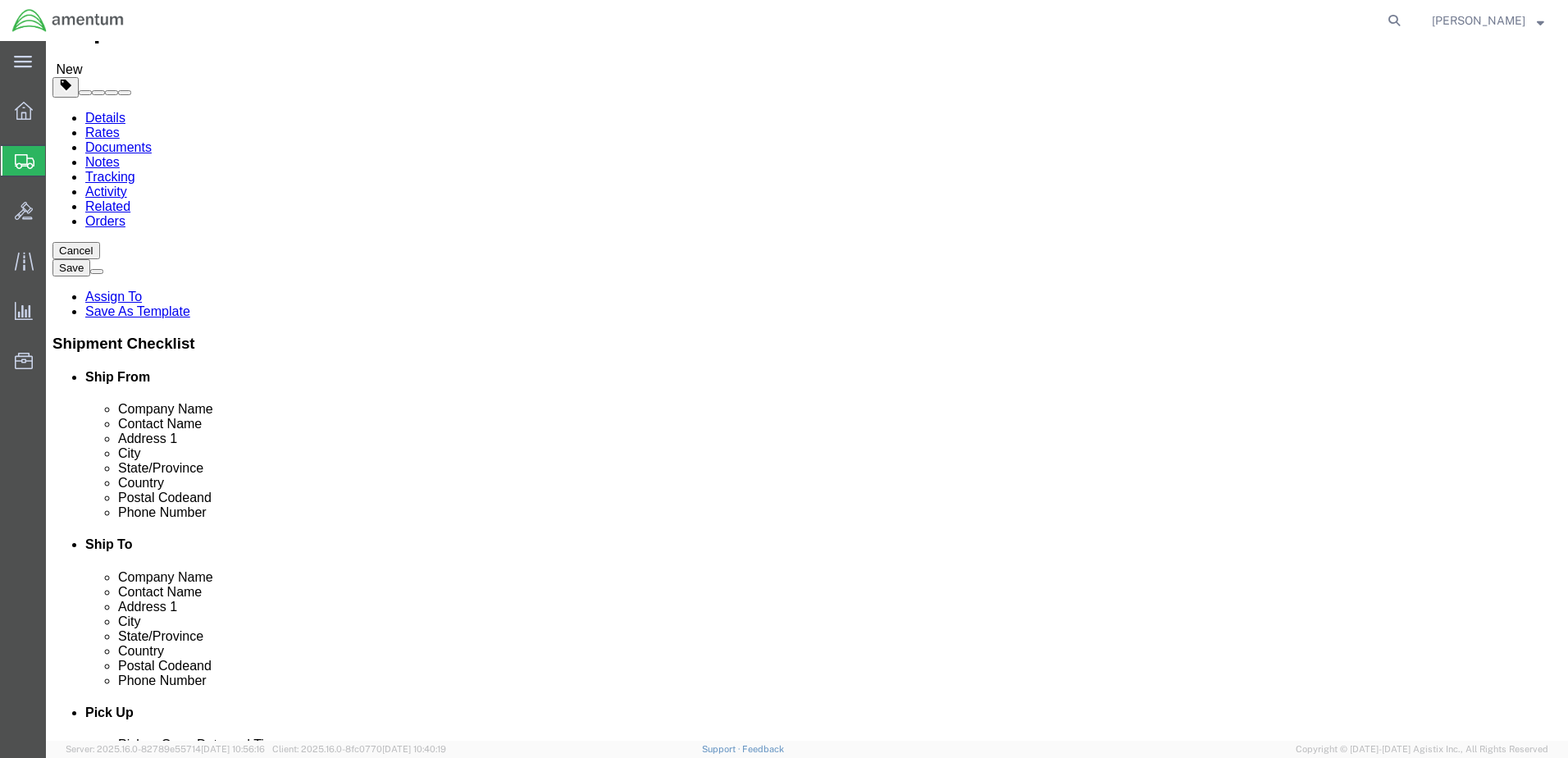
click dd "25000.00 USD"
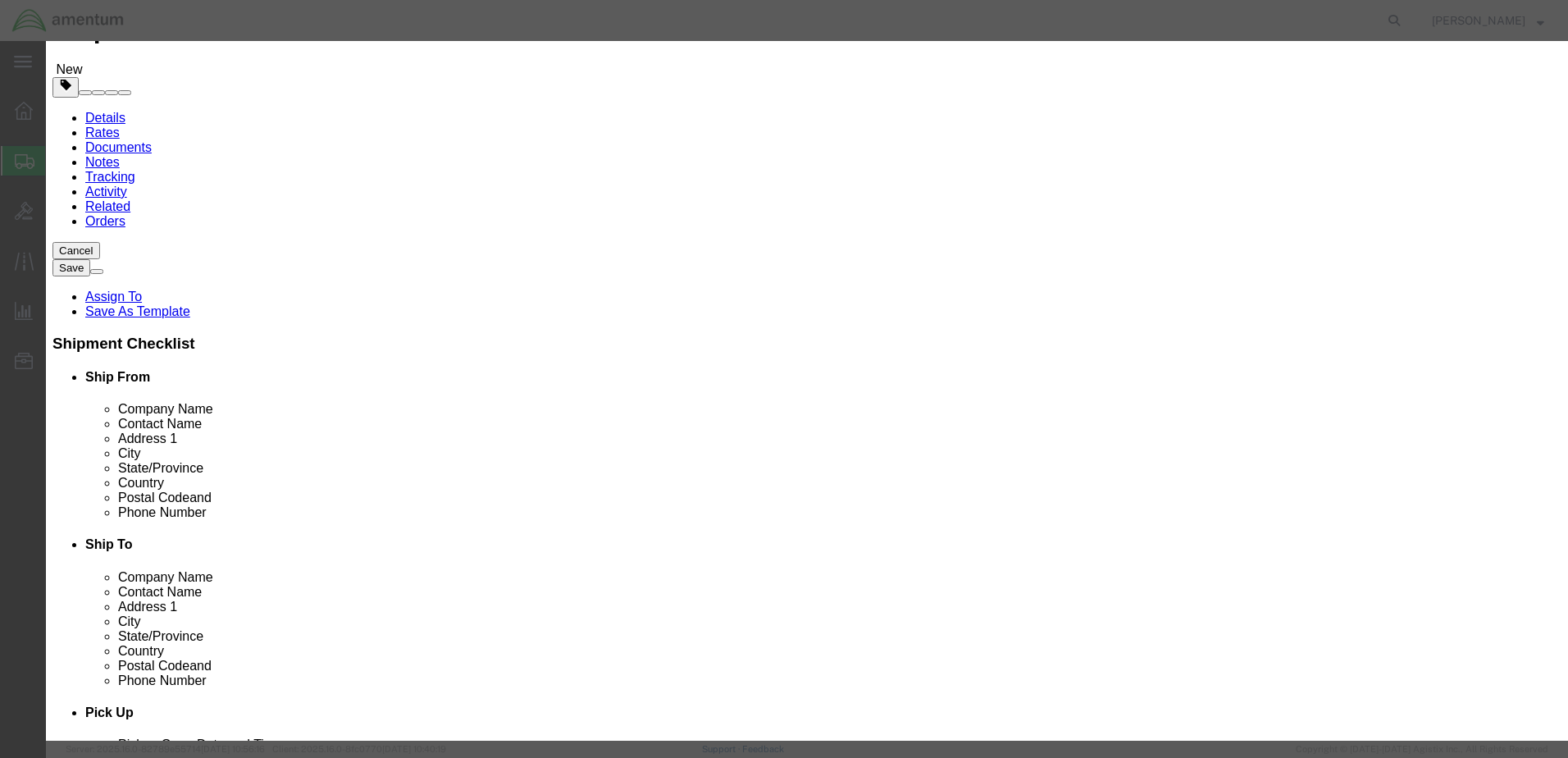
scroll to position [388, 0]
click select "Select 1 - Drums 2 - Reserved 3 - Jerricans 4 - Boxes 5 - Bags 6 - Composite Pa…"
select select "BOXES"
click select "Select 1 - Drums 2 - Reserved 3 - Jerricans 4 - Boxes 5 - Bags 6 - Composite Pa…"
click select "Container Material A - Steel (all types and surface treatments) B - Aluminum C …"
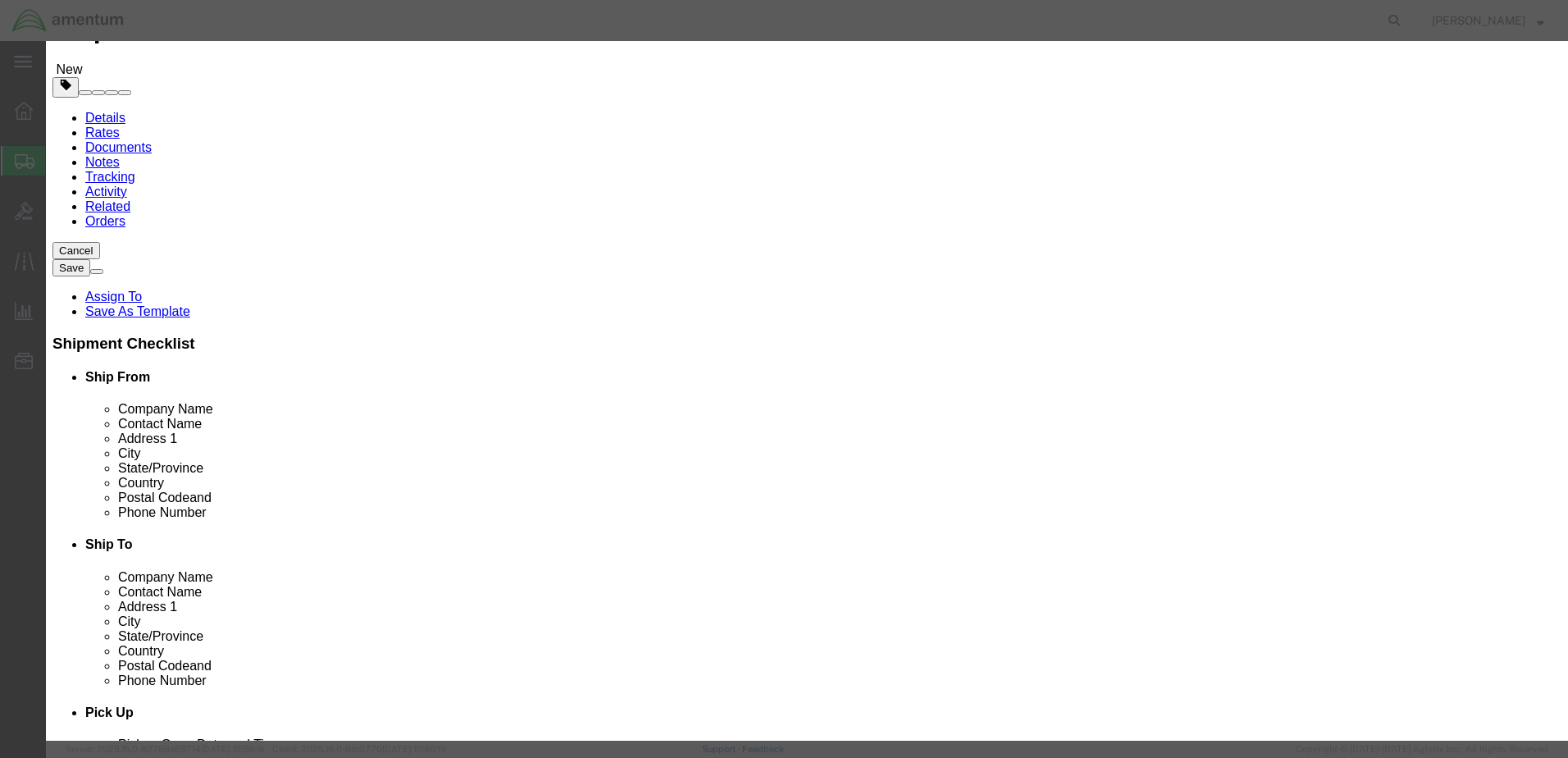
select select "FIBERBOARD"
click select "Container Material A - Steel (all types and surface treatments) B - Aluminum C …"
click select "Packaging Group I II III"
click label "Phone Number"
click button "Save & Close"
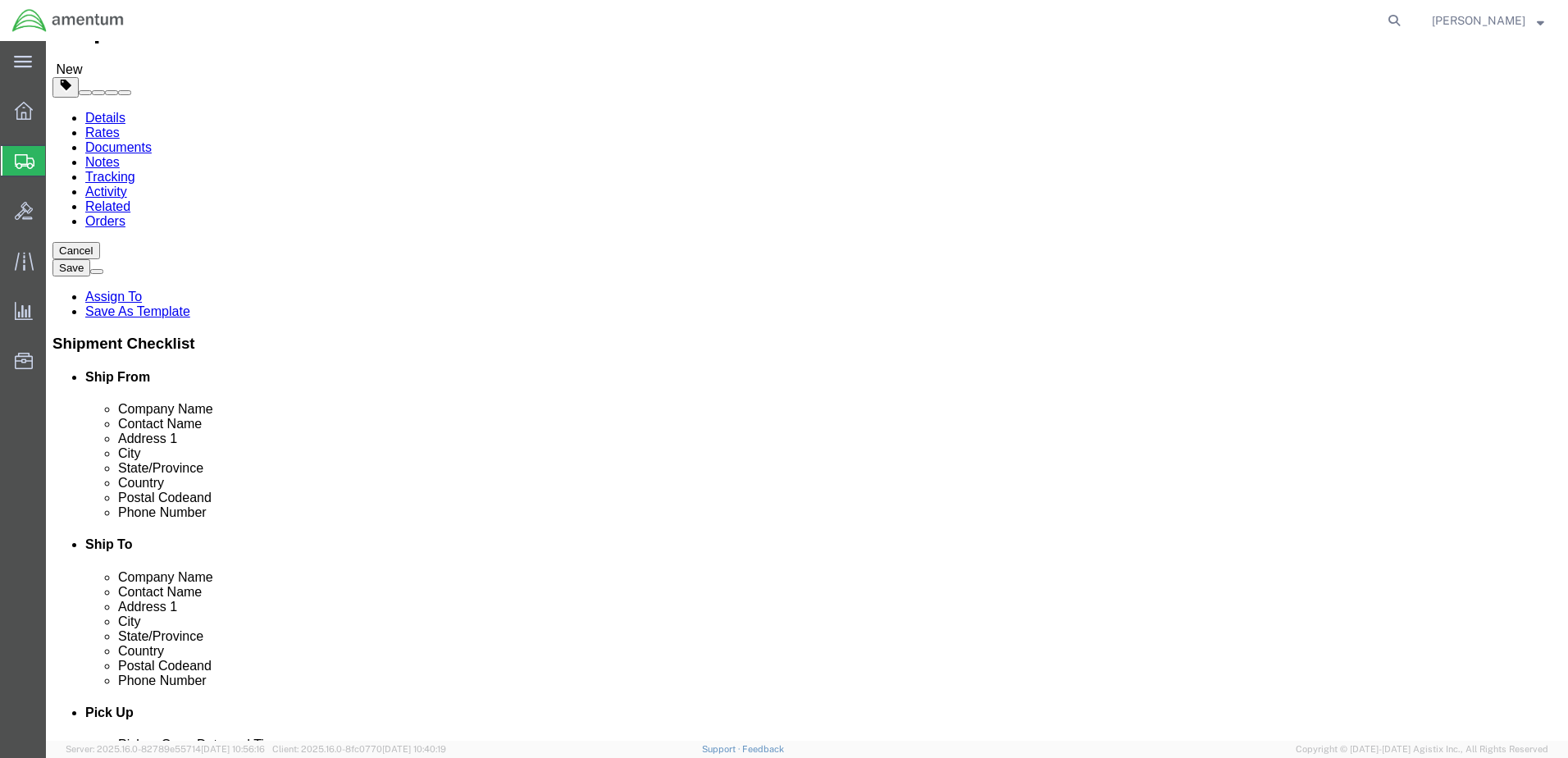
drag, startPoint x: 1358, startPoint y: 674, endPoint x: 905, endPoint y: 636, distance: 454.6
click button "Rate Shipment"
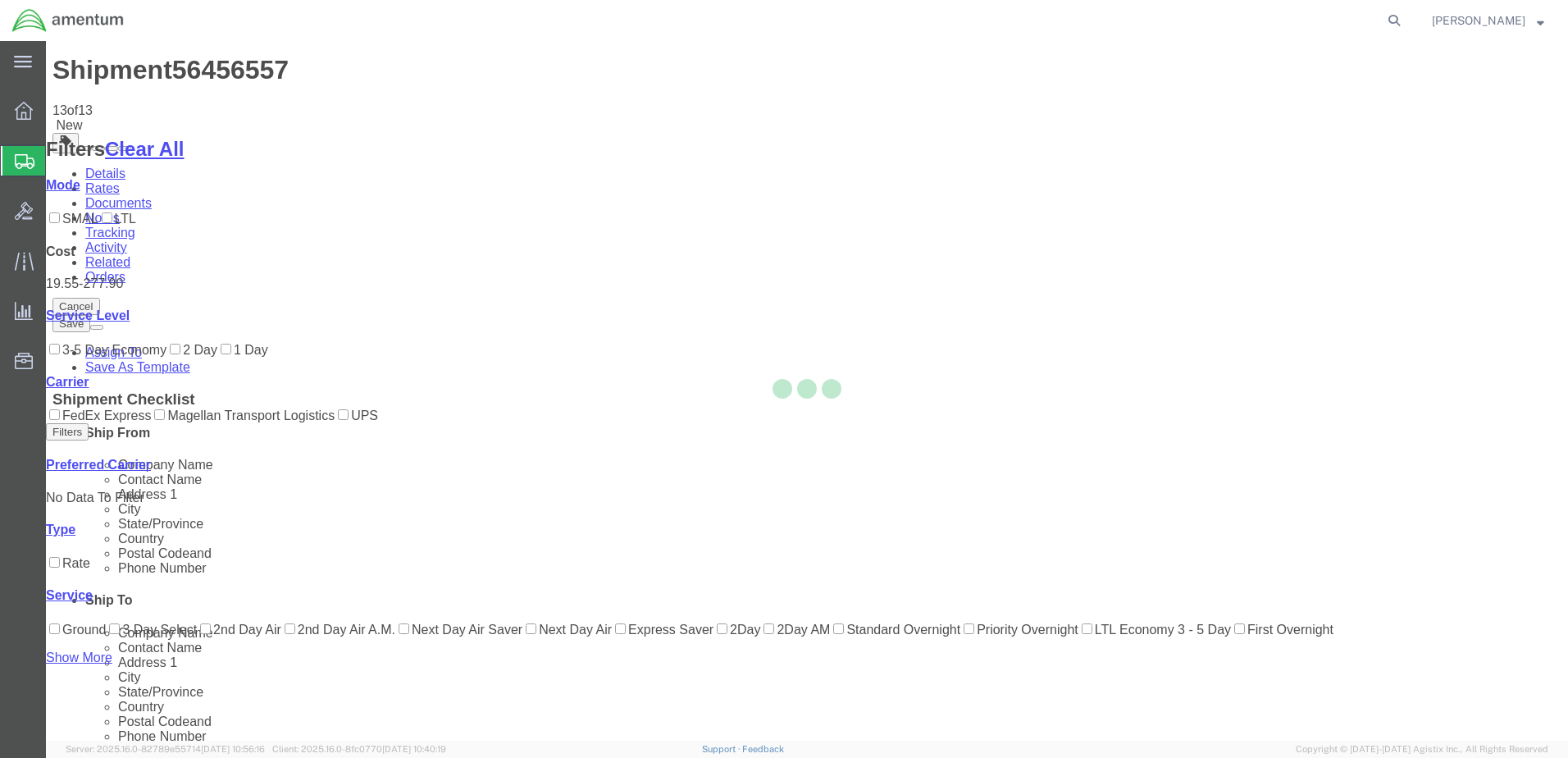
scroll to position [74, 0]
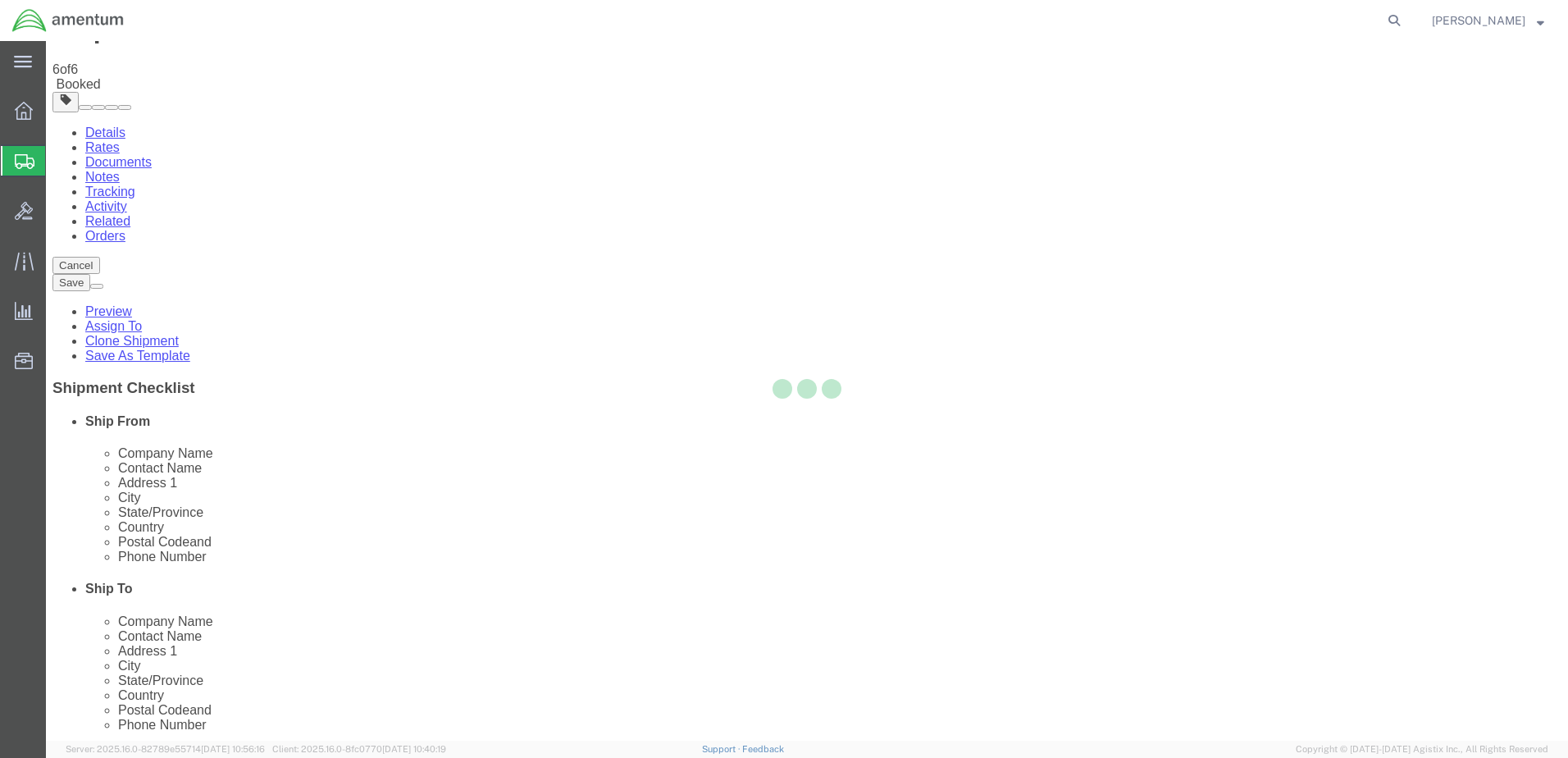
scroll to position [0, 0]
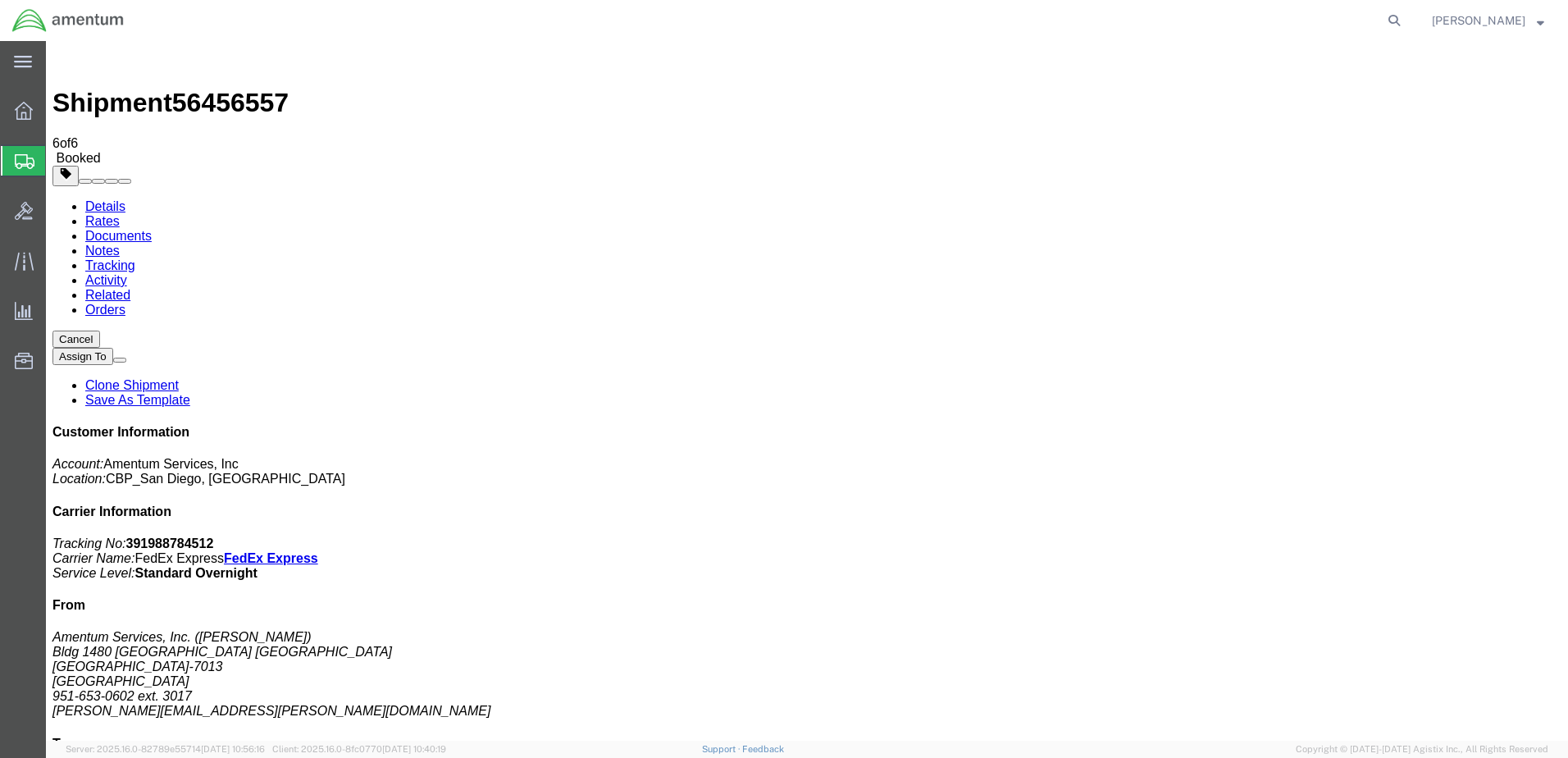
drag, startPoint x: 183, startPoint y: 388, endPoint x: 498, endPoint y: 384, distance: 315.0
